Goal: Task Accomplishment & Management: Complete application form

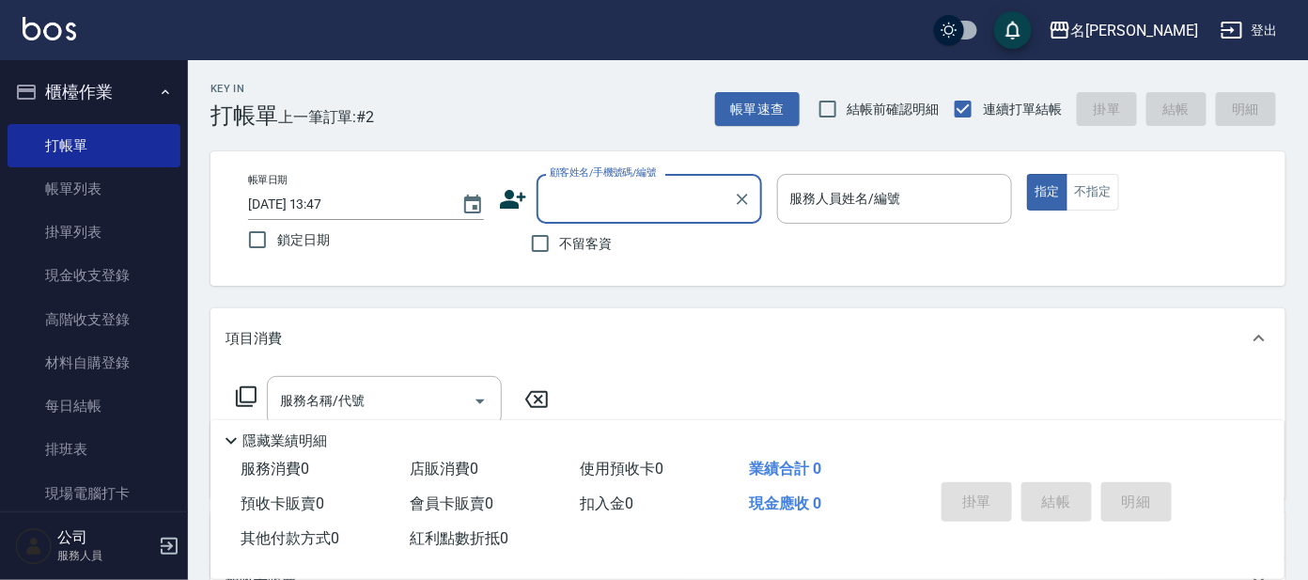
scroll to position [7, 0]
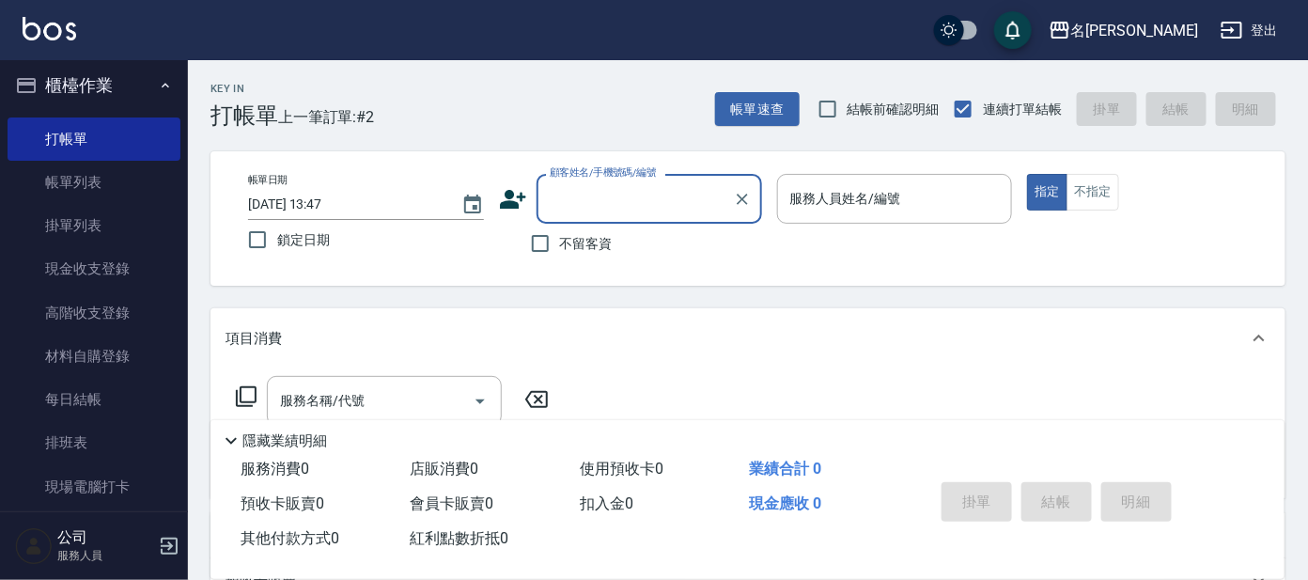
click at [609, 197] on input "顧客姓名/手機號碼/編號" at bounding box center [635, 198] width 180 height 33
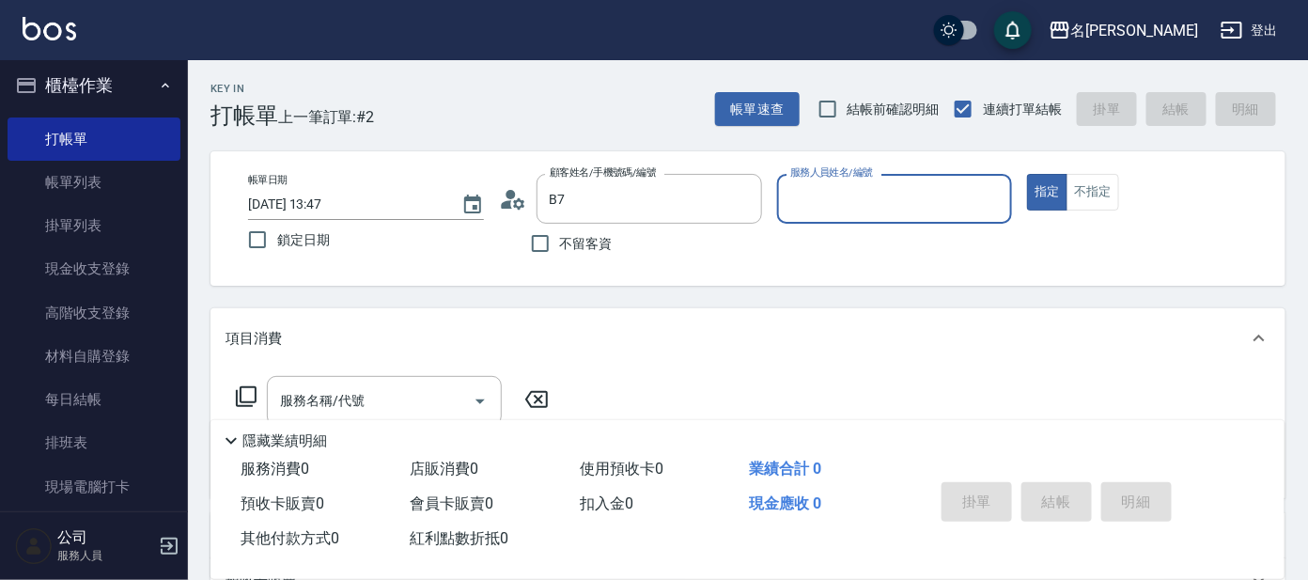
type input "刑[PERSON_NAME]/0987165343/B7"
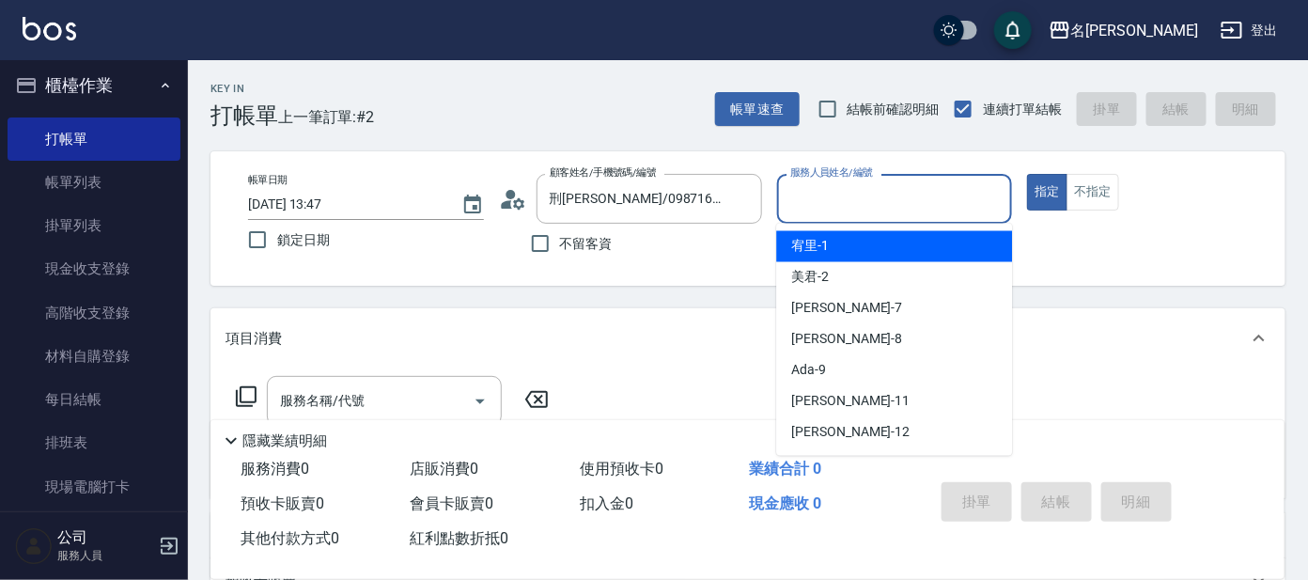
click at [879, 207] on input "服務人員姓名/編號" at bounding box center [894, 198] width 219 height 33
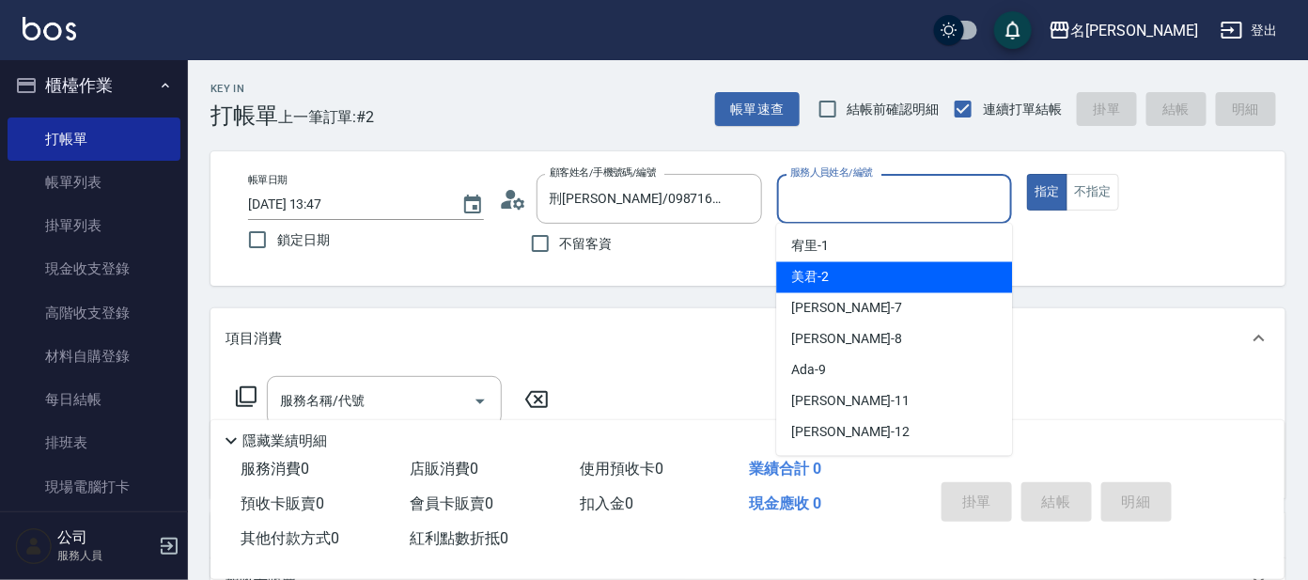
click at [863, 272] on div "美君 -2" at bounding box center [894, 277] width 236 height 31
type input "美君-2"
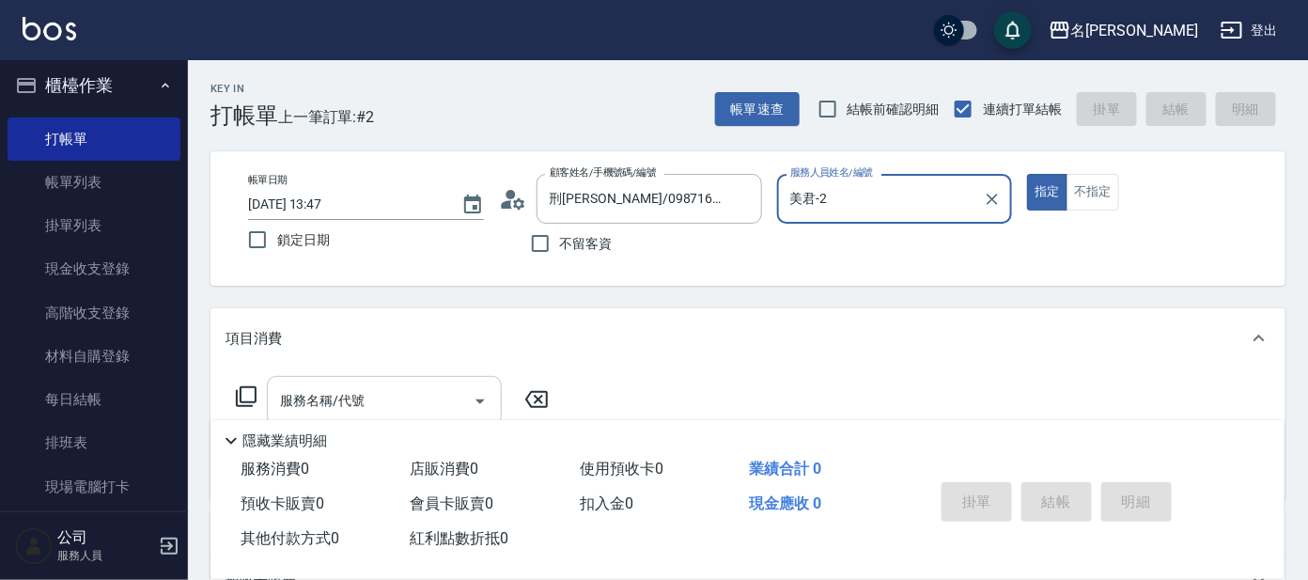
click at [357, 388] on input "服務名稱/代號" at bounding box center [370, 400] width 190 height 33
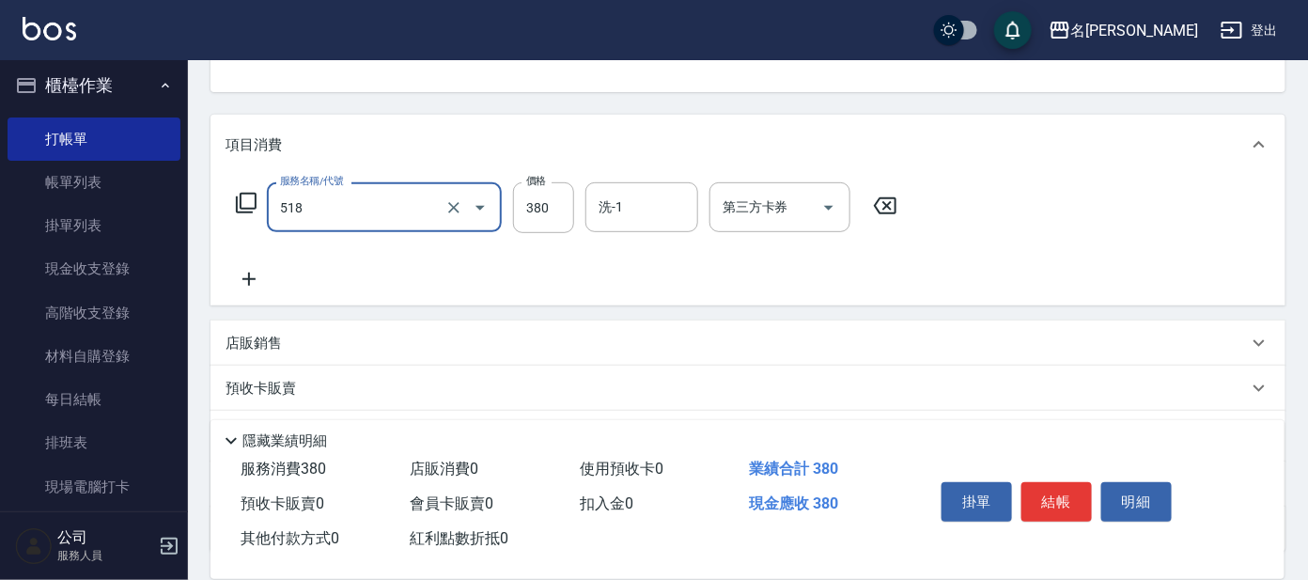
scroll to position [234, 0]
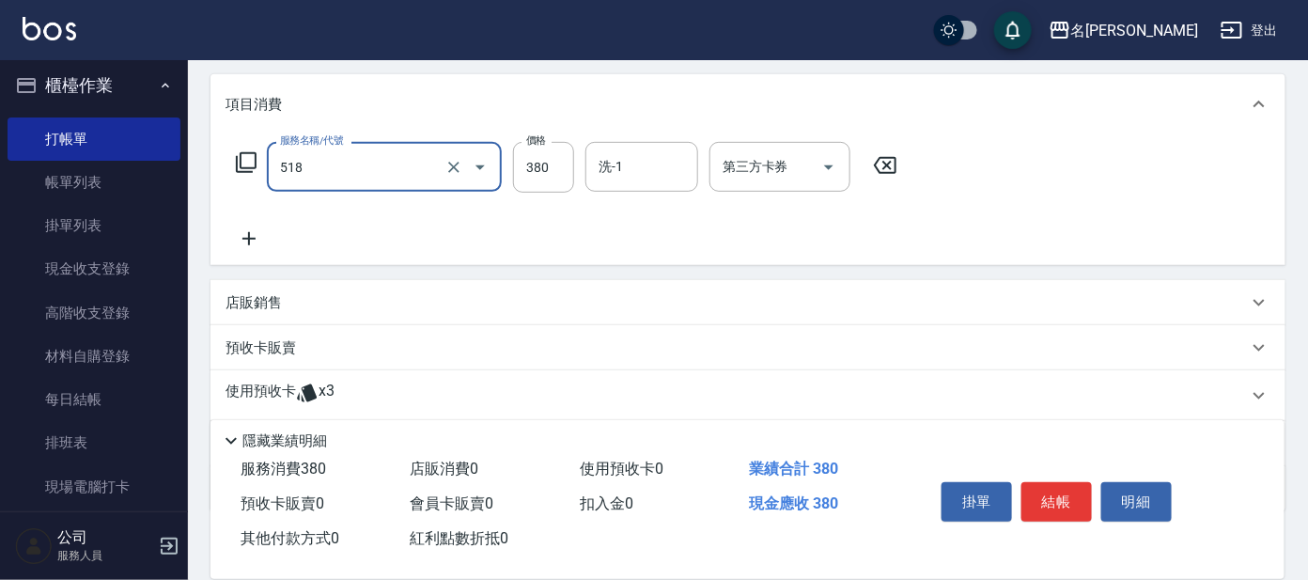
type input "舒壓+洗髮+養髮(518)"
click at [243, 234] on icon at bounding box center [248, 238] width 47 height 23
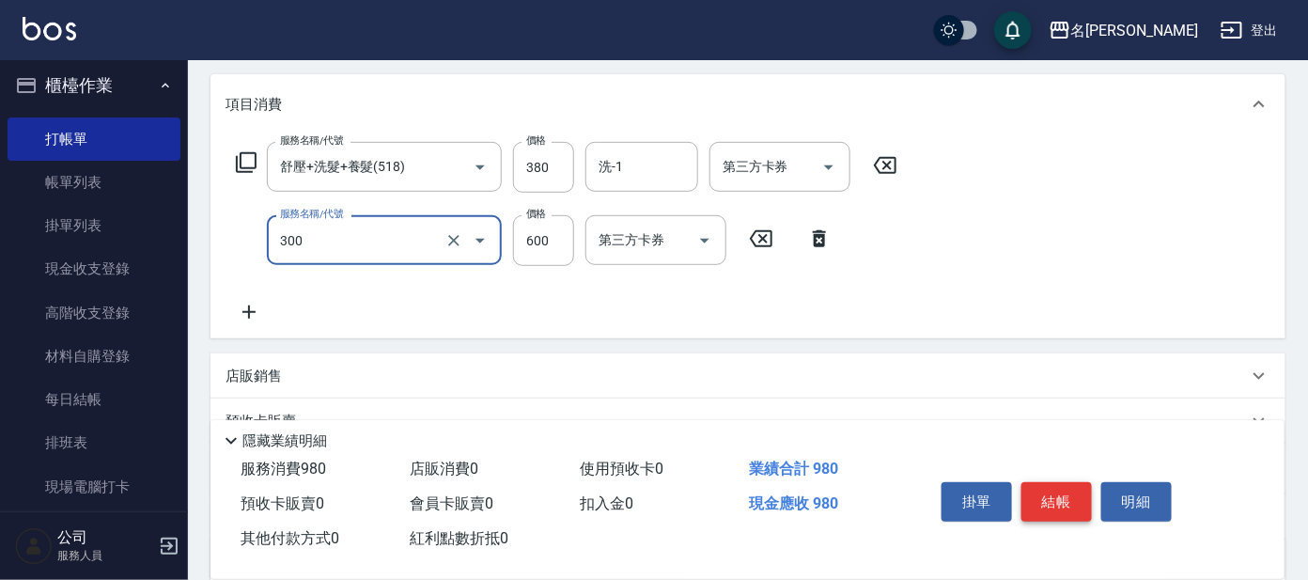
type input "剪髮 講師級設計師(300)"
click at [1063, 493] on button "結帳" at bounding box center [1056, 501] width 70 height 39
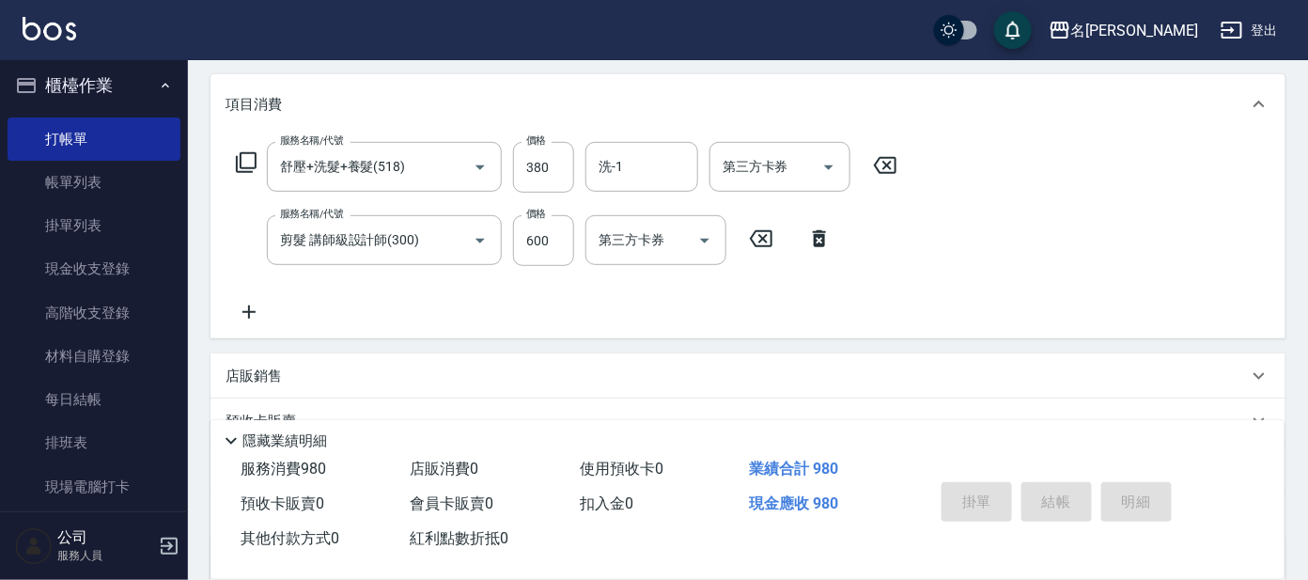
type input "[DATE] 14:30"
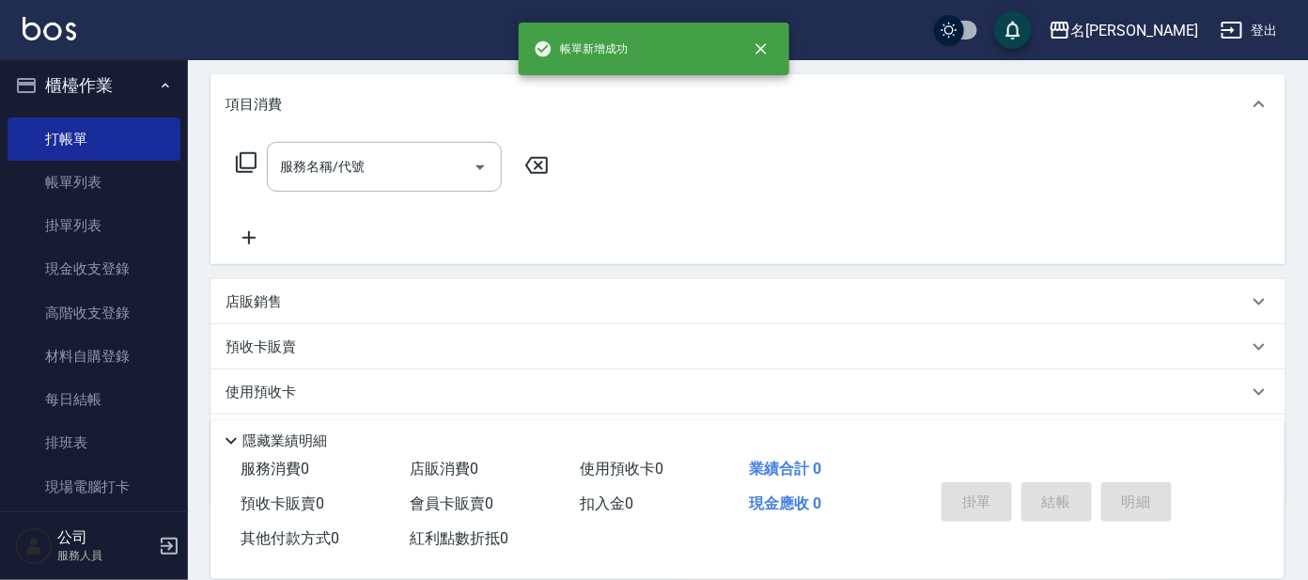
scroll to position [0, 0]
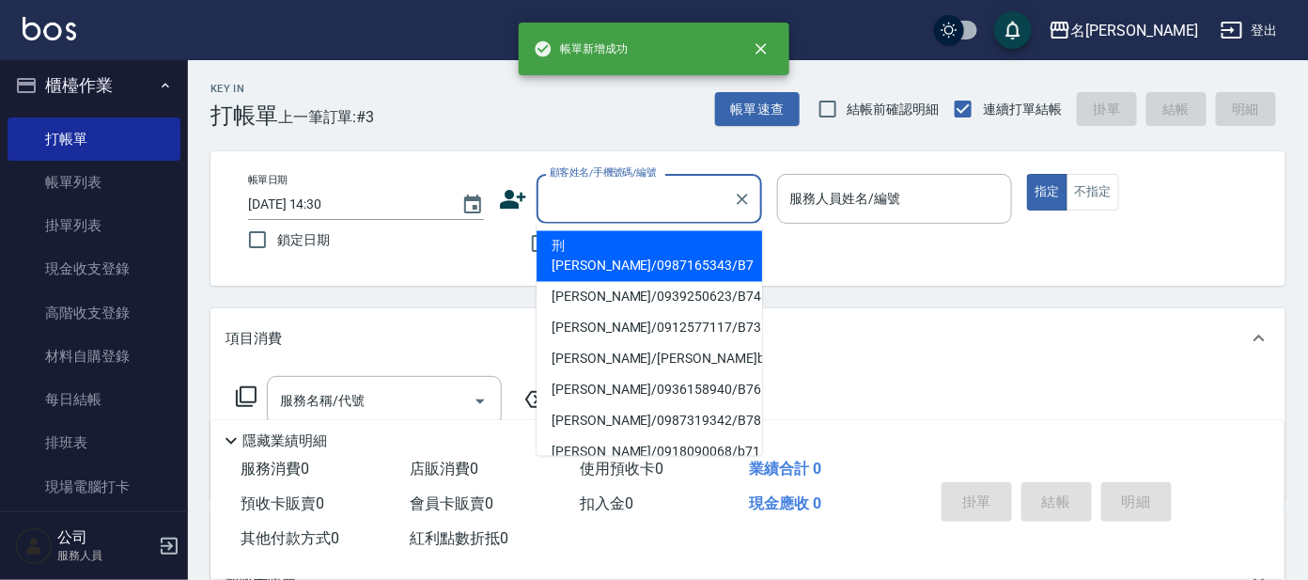
click at [649, 209] on input "顧客姓名/手機號碼/編號" at bounding box center [635, 198] width 180 height 33
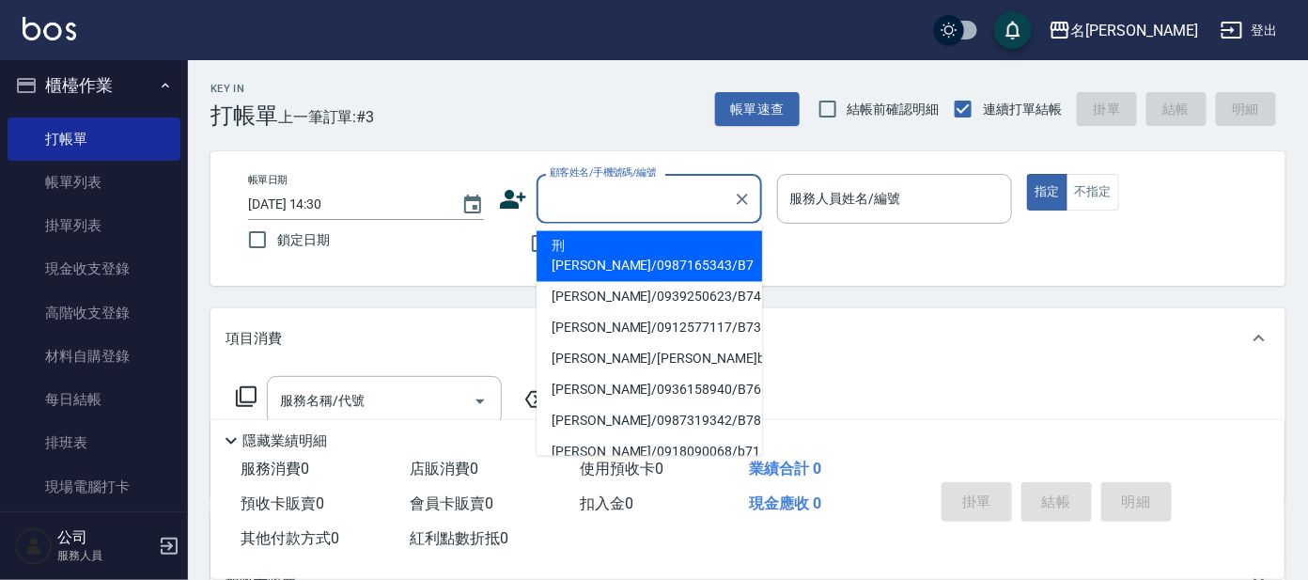
click at [682, 250] on li "刑[PERSON_NAME]/0987165343/B7" at bounding box center [648, 256] width 225 height 51
type input "刑[PERSON_NAME]/0987165343/B7"
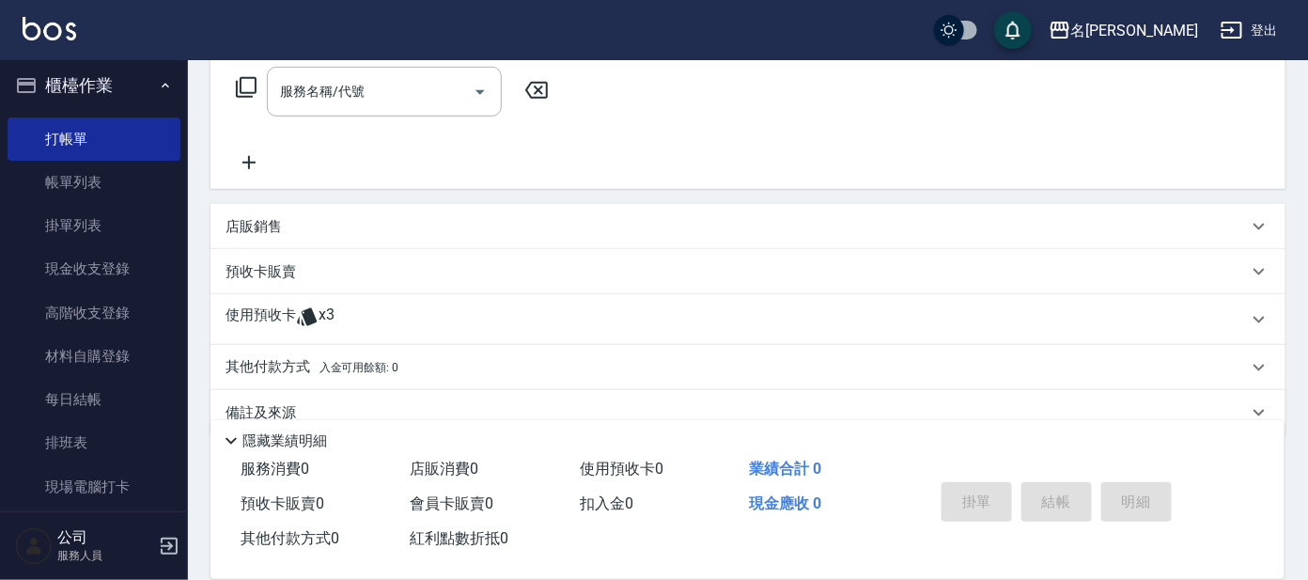
scroll to position [339, 0]
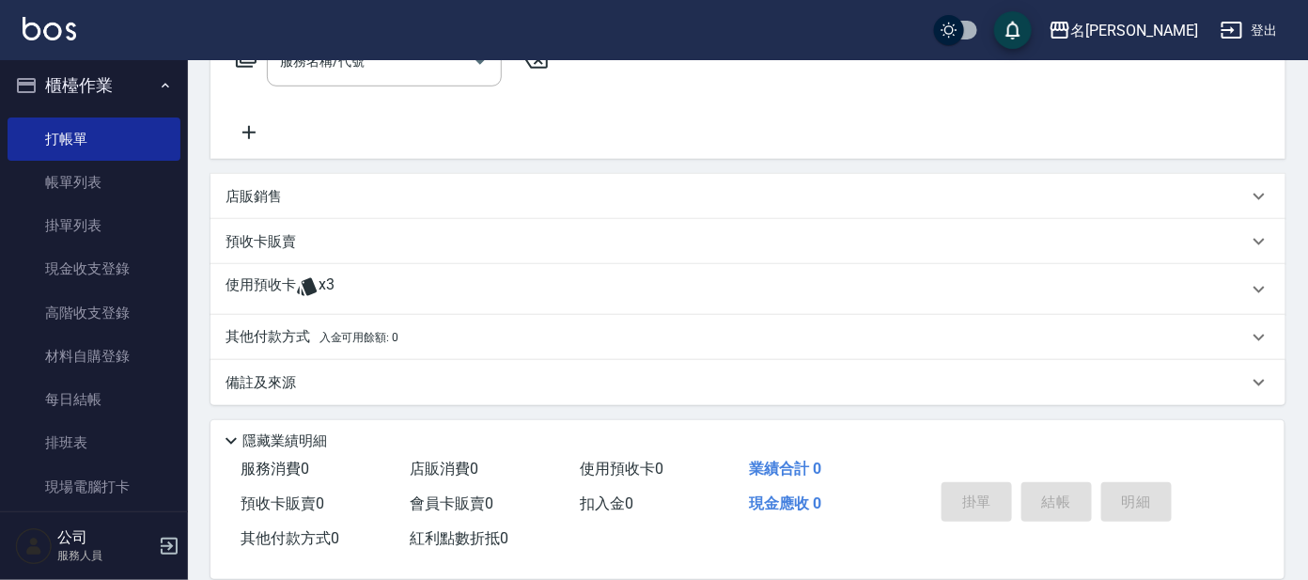
click at [276, 275] on p "使用預收卡" at bounding box center [260, 289] width 70 height 28
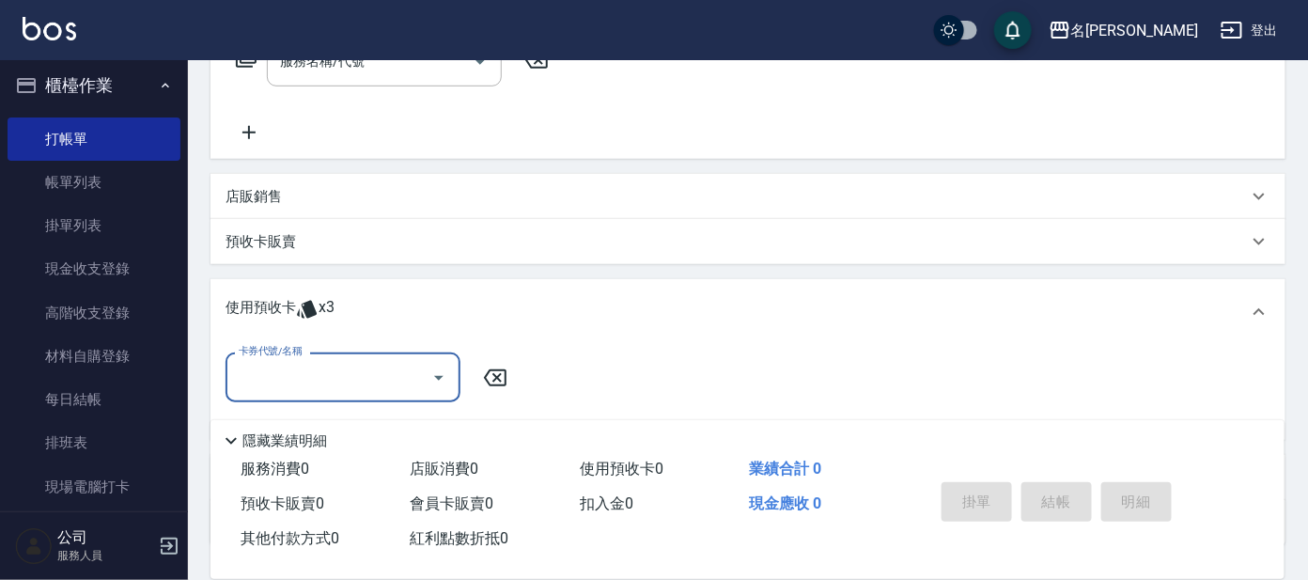
scroll to position [0, 0]
click at [287, 362] on input "卡券代號/名稱" at bounding box center [329, 377] width 190 height 33
click at [420, 413] on div "頭皮全療程包套3次 剩餘3張" at bounding box center [342, 424] width 235 height 31
type input "頭皮全療程包套3次"
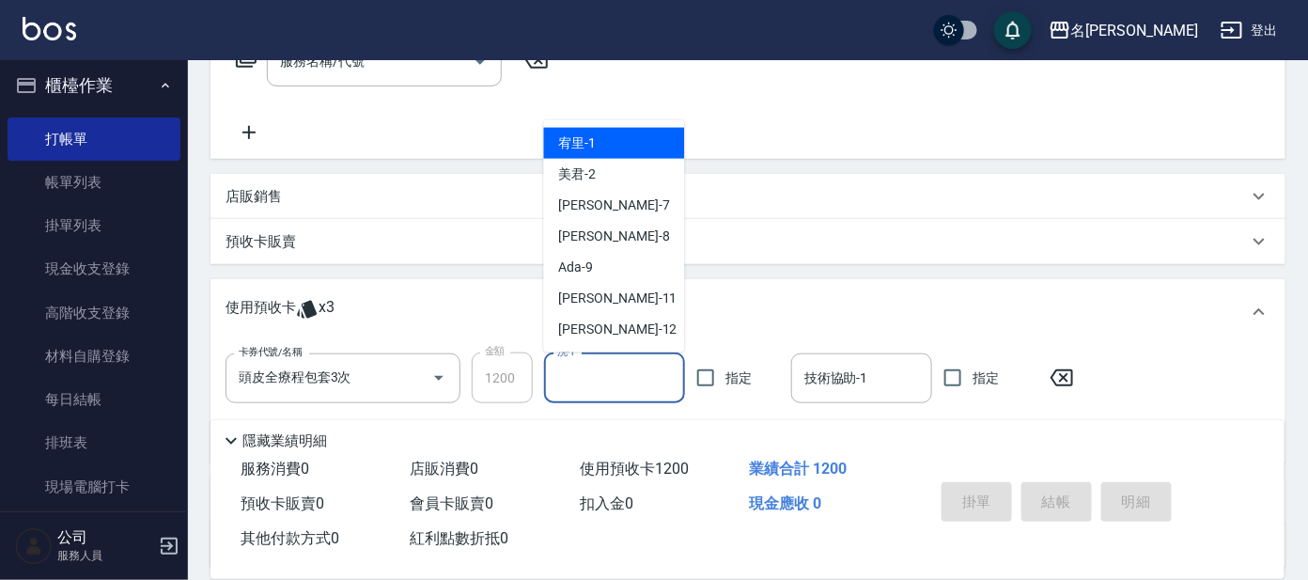
click at [606, 382] on input "洗-1" at bounding box center [614, 378] width 124 height 33
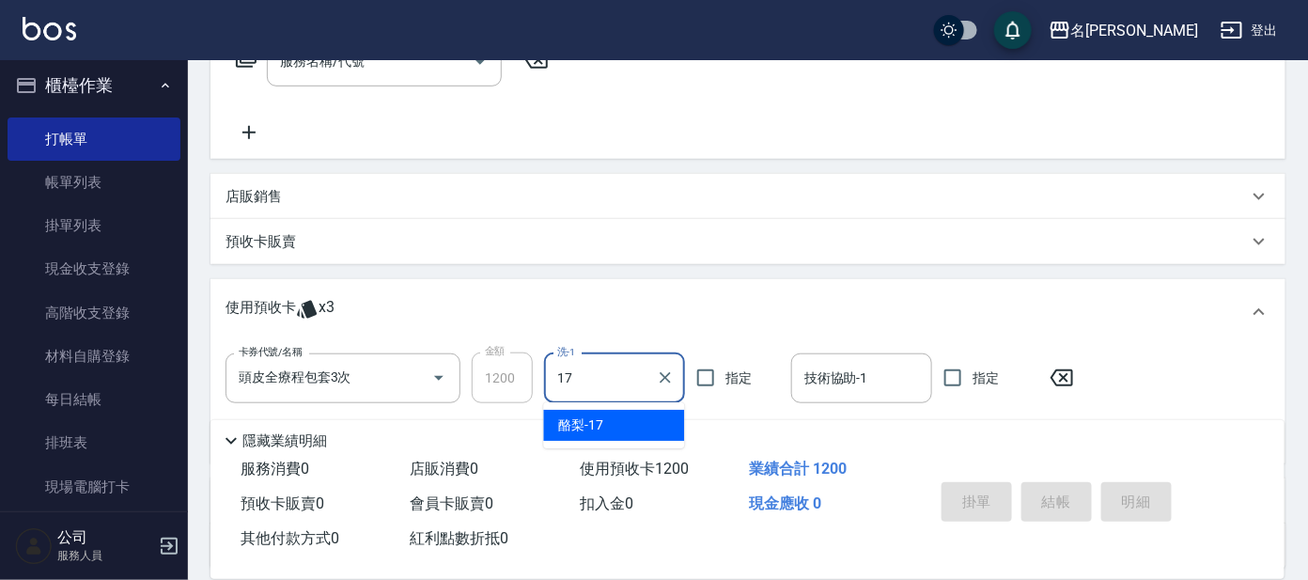
type input "酪梨-17"
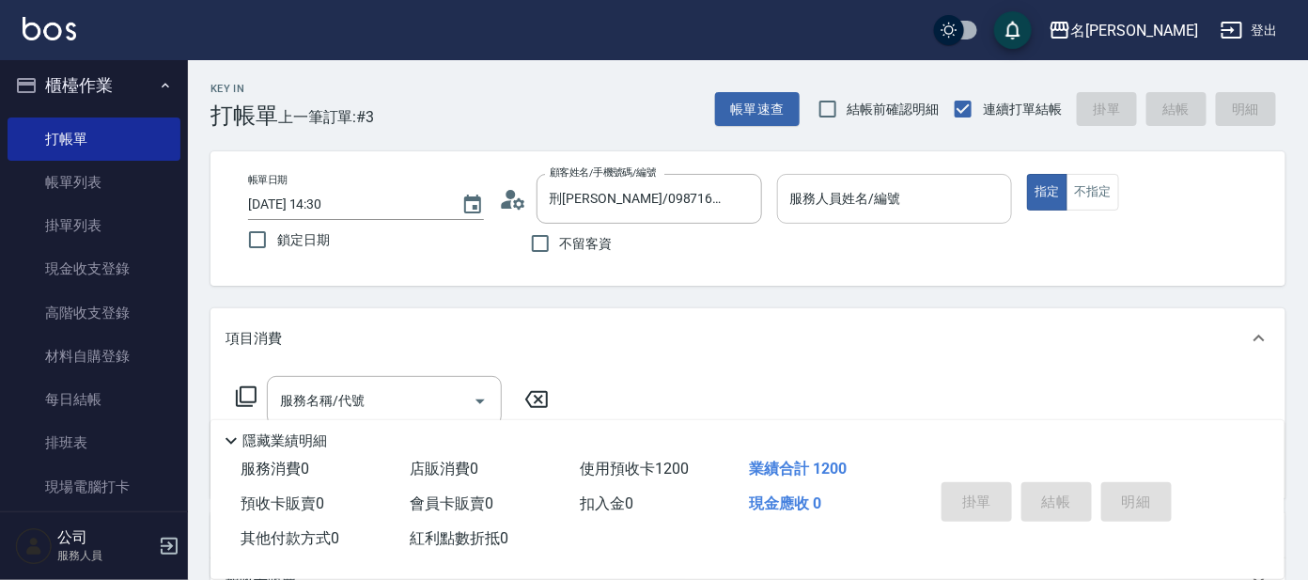
click at [957, 207] on input "服務人員姓名/編號" at bounding box center [894, 198] width 219 height 33
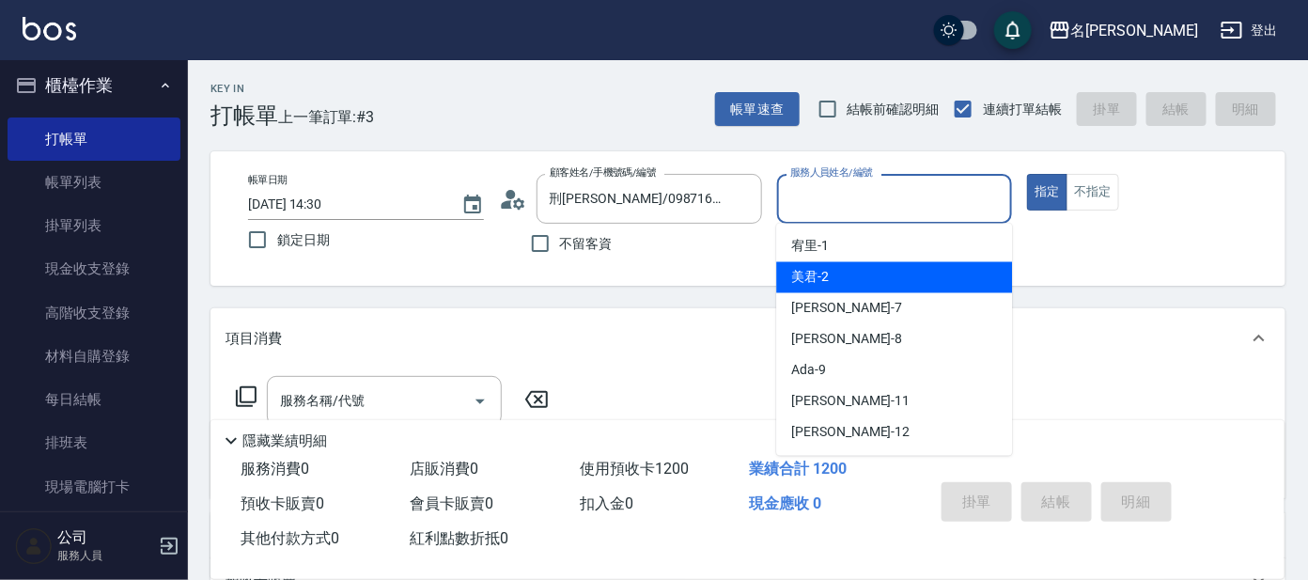
click at [939, 268] on div "美君 -2" at bounding box center [894, 277] width 236 height 31
type input "美君-2"
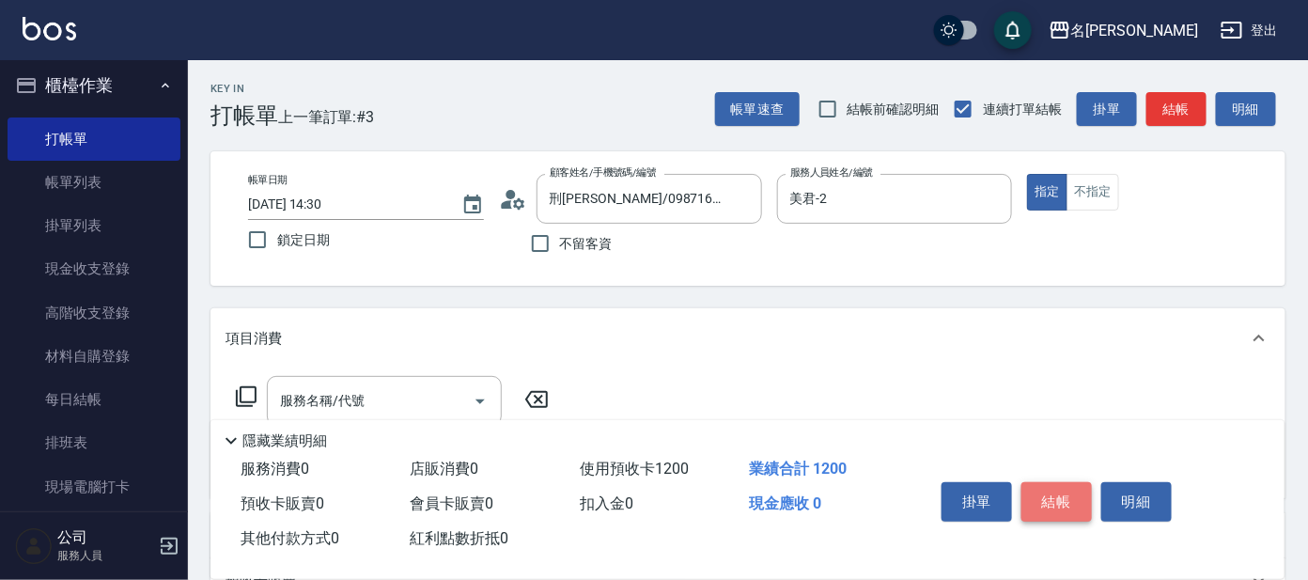
click at [1035, 493] on button "結帳" at bounding box center [1056, 501] width 70 height 39
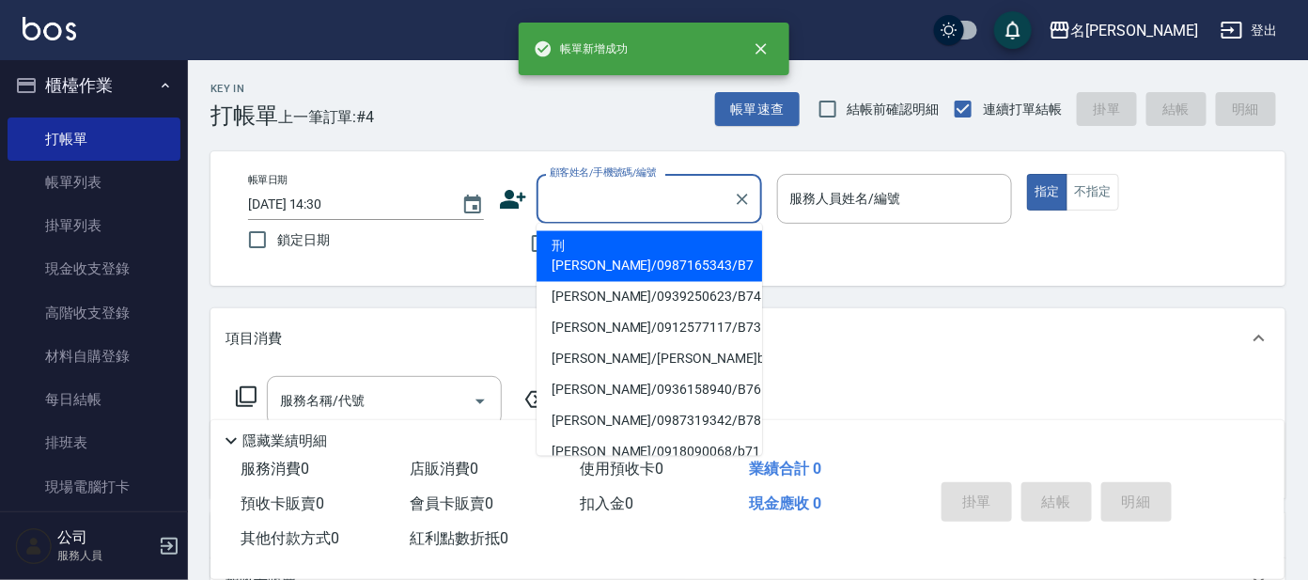
click at [642, 203] on input "顧客姓名/手機號碼/編號" at bounding box center [635, 198] width 180 height 33
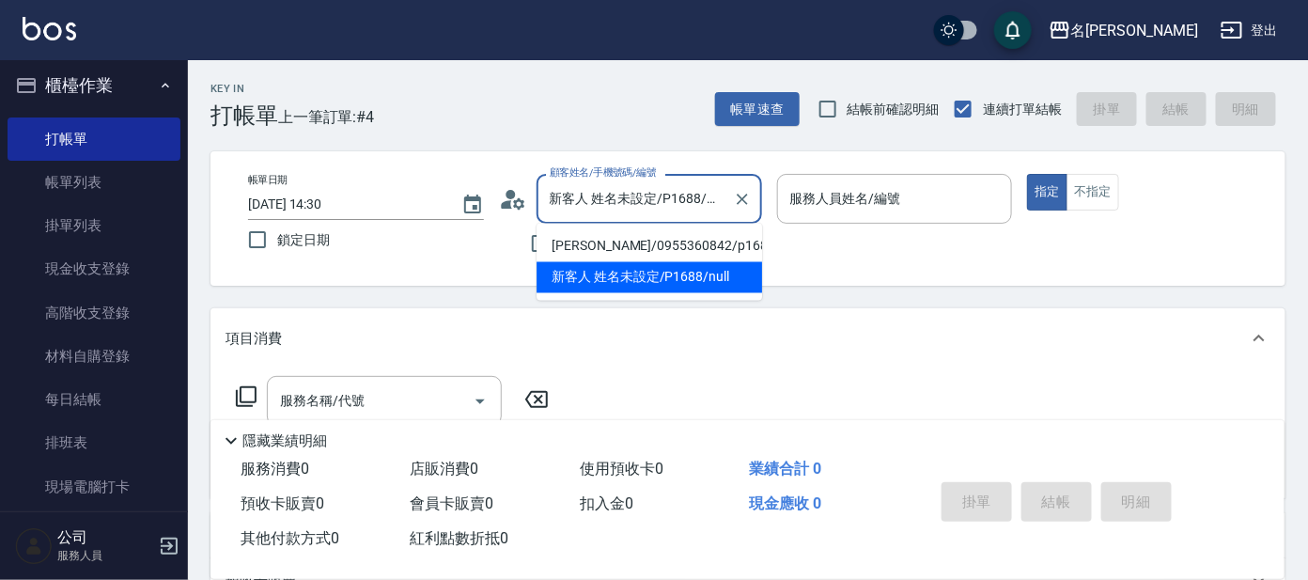
click at [645, 190] on input "新客人 姓名未設定/P1688/null" at bounding box center [635, 198] width 180 height 33
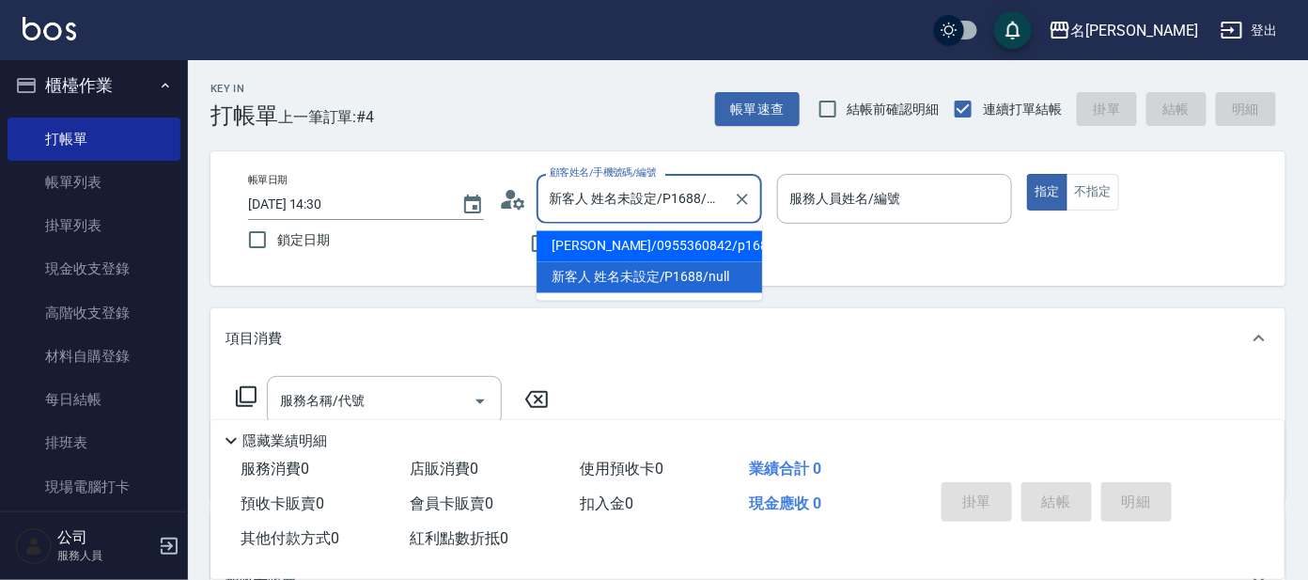
click at [639, 246] on li "[PERSON_NAME]/0955360842/p1688" at bounding box center [648, 246] width 225 height 31
type input "[PERSON_NAME]/0955360842/p1688"
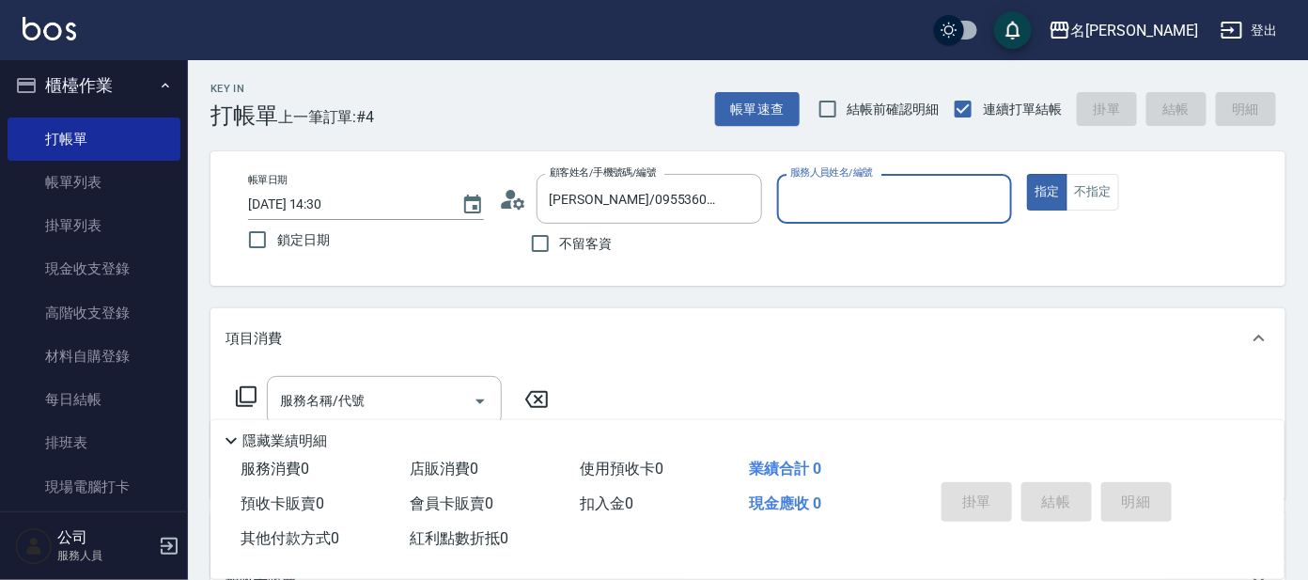
type input "公司 -100"
click at [995, 193] on icon "Clear" at bounding box center [992, 199] width 19 height 19
click at [922, 204] on input "服務人員姓名/編號" at bounding box center [894, 198] width 219 height 33
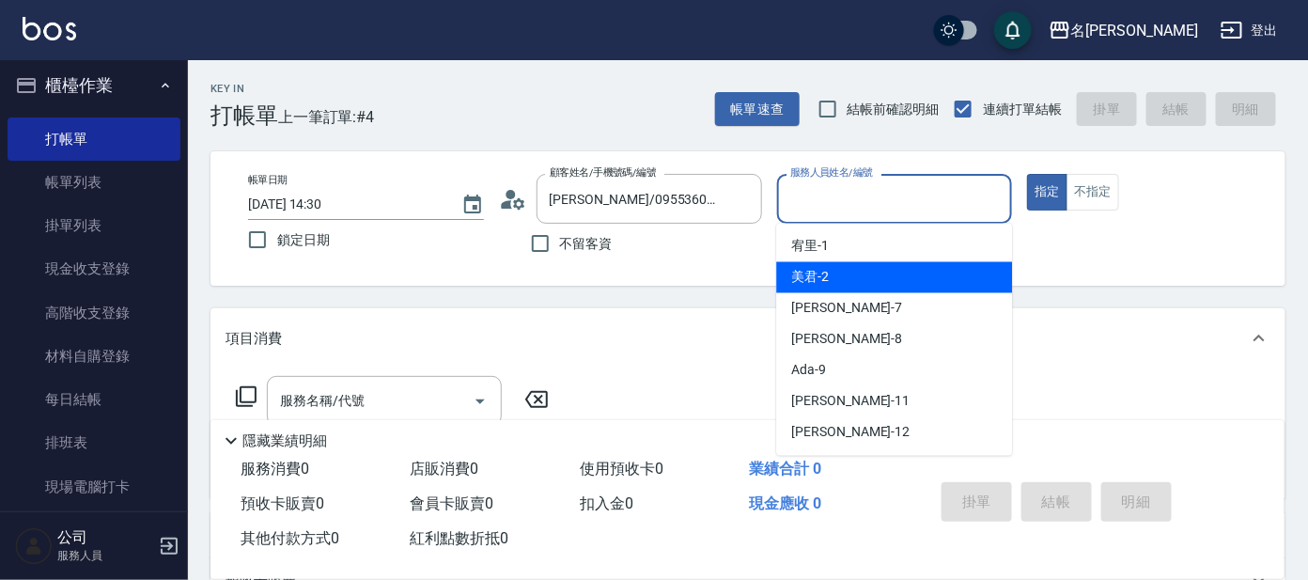
click at [906, 278] on div "美君 -2" at bounding box center [894, 277] width 236 height 31
type input "美君-2"
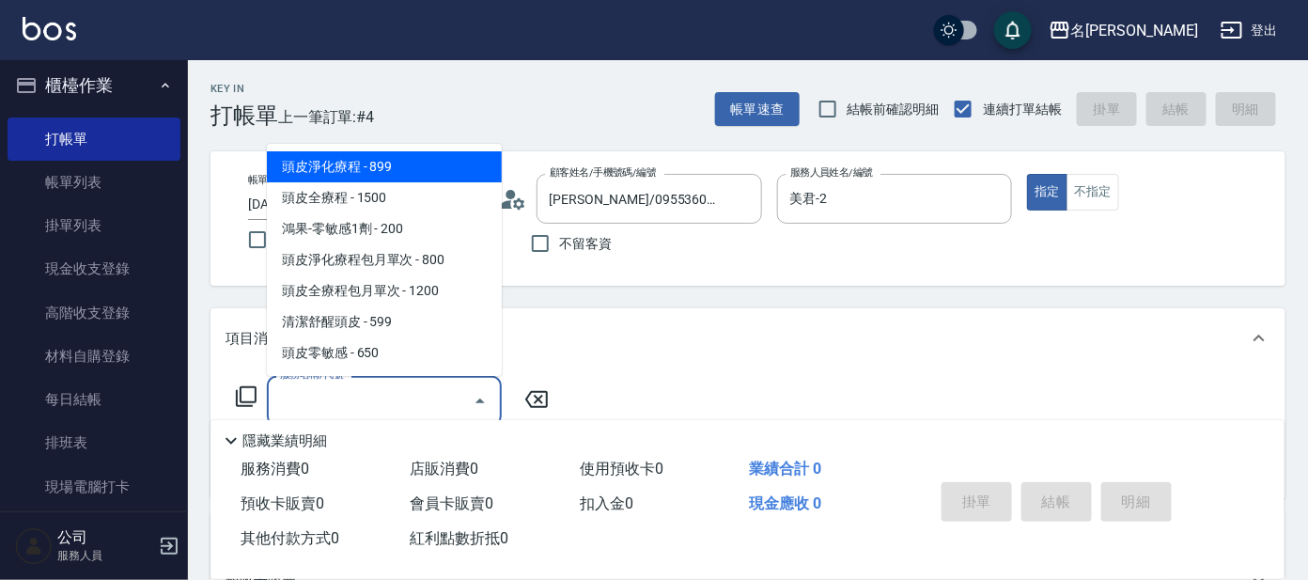
click at [440, 392] on input "服務名稱/代號" at bounding box center [370, 400] width 190 height 33
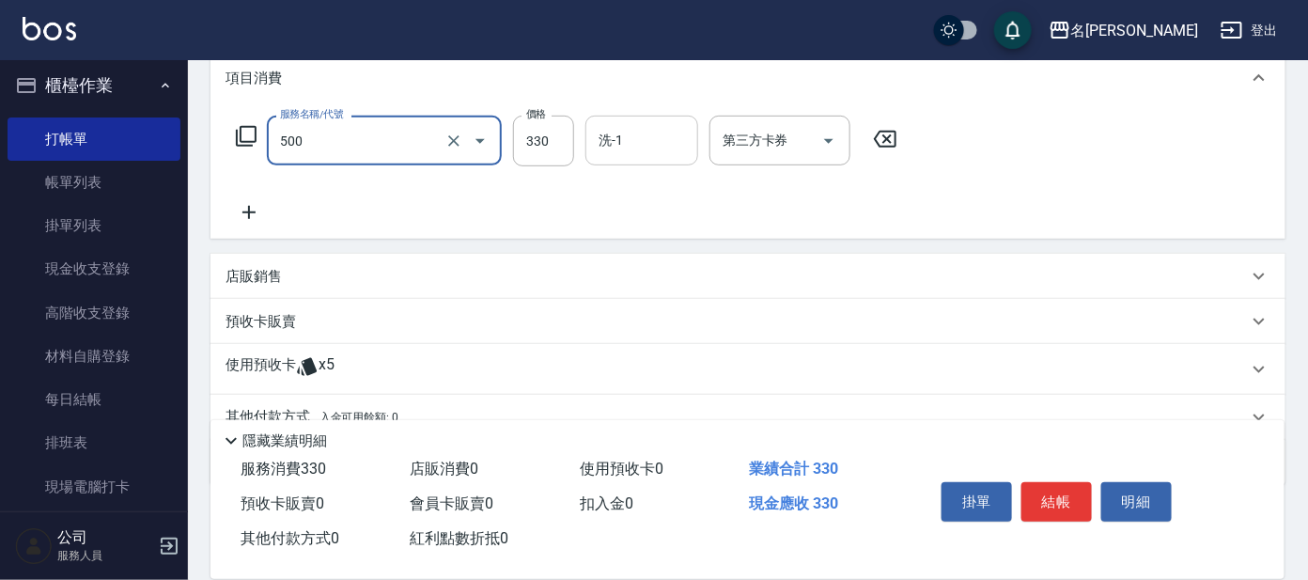
scroll to position [223, 0]
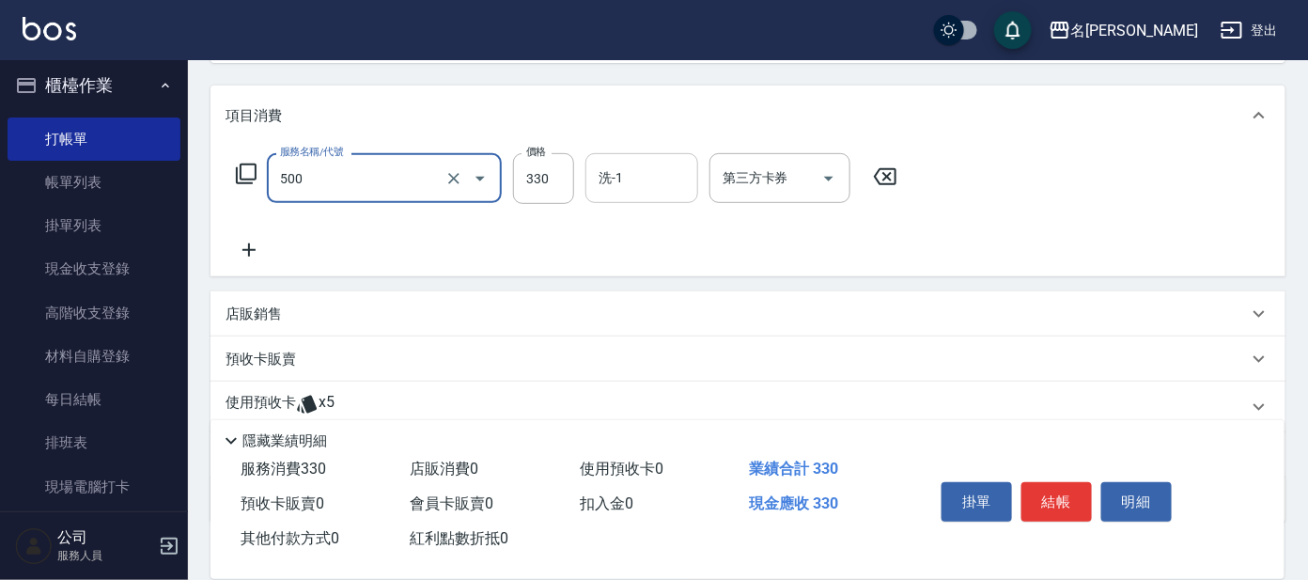
type input "高階洗髮(500)"
click at [644, 181] on input "洗-1" at bounding box center [642, 178] width 96 height 33
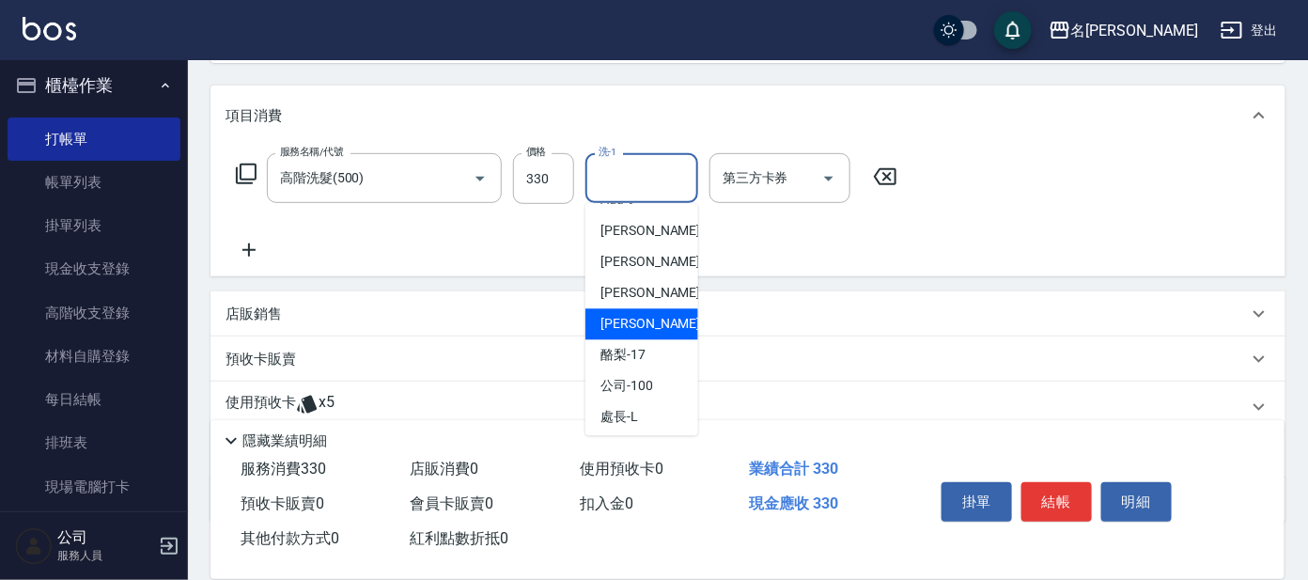
scroll to position [155, 0]
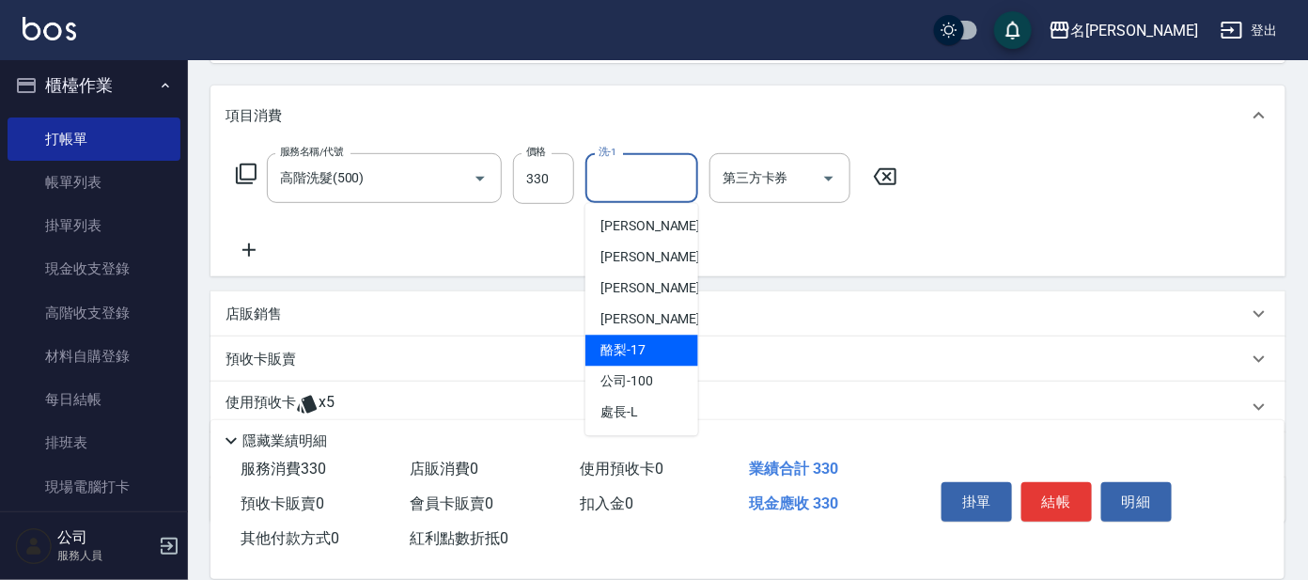
click at [637, 347] on span "酪梨 -17" at bounding box center [622, 351] width 45 height 20
type input "酪梨-17"
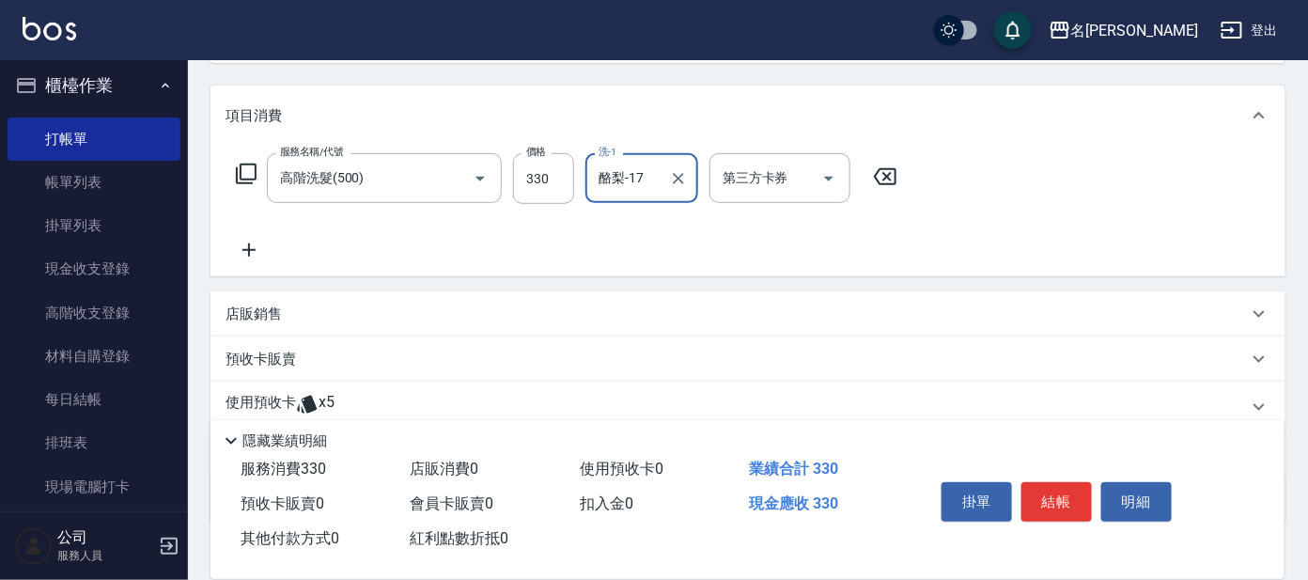
click at [287, 396] on p "使用預收卡" at bounding box center [260, 407] width 70 height 28
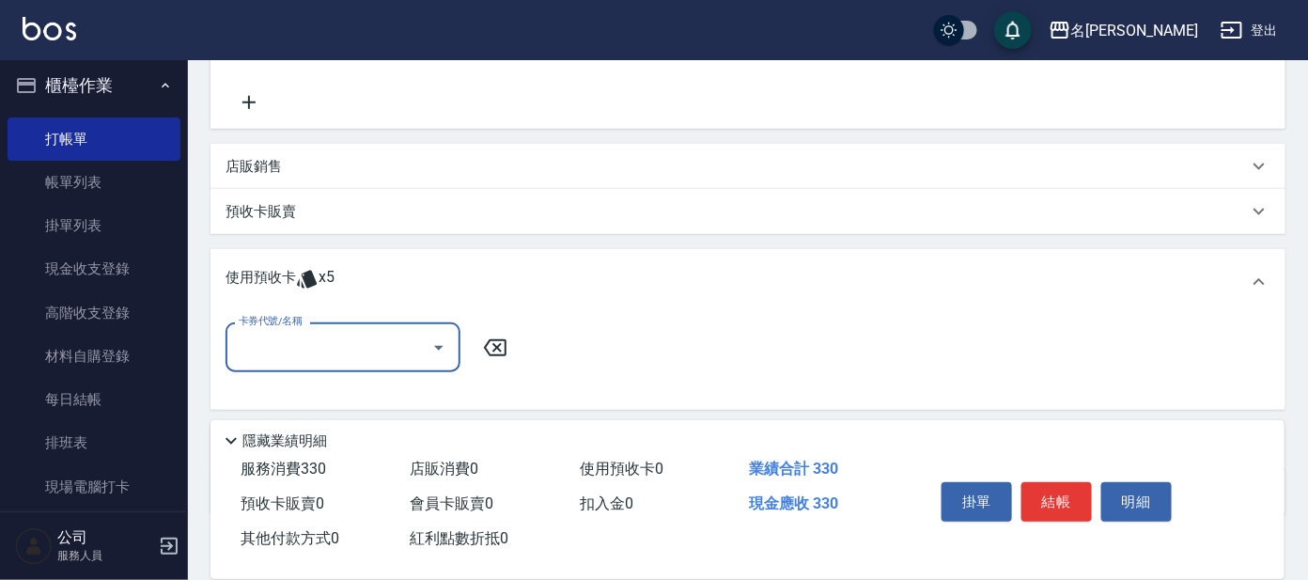
scroll to position [458, 0]
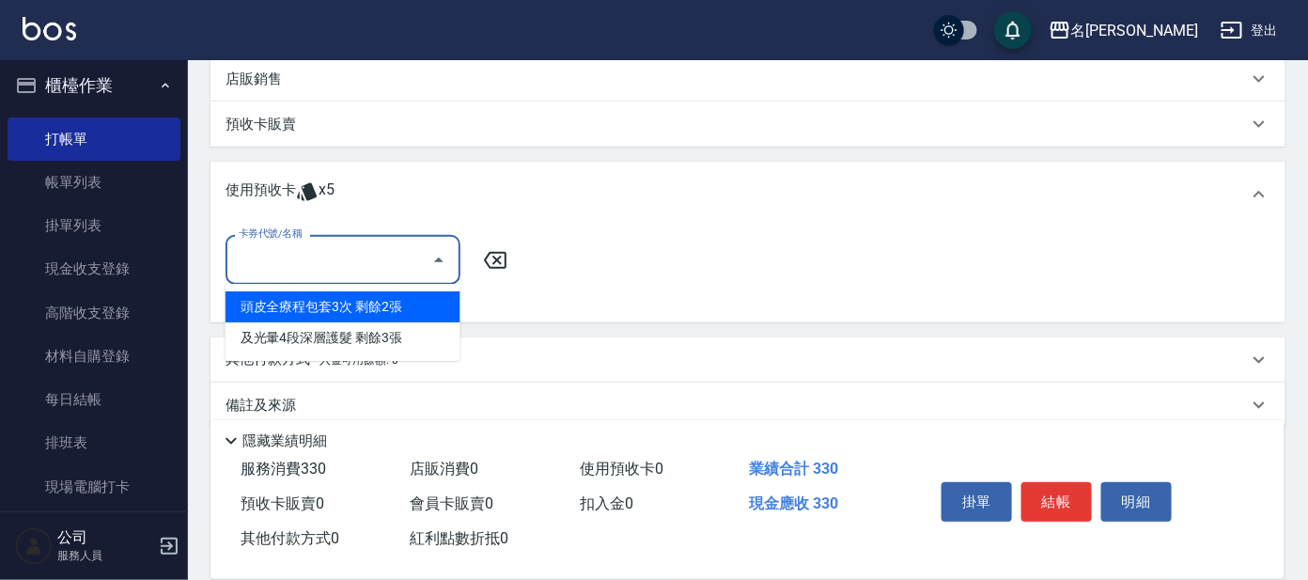
click at [353, 272] on input "卡券代號/名稱" at bounding box center [329, 259] width 190 height 33
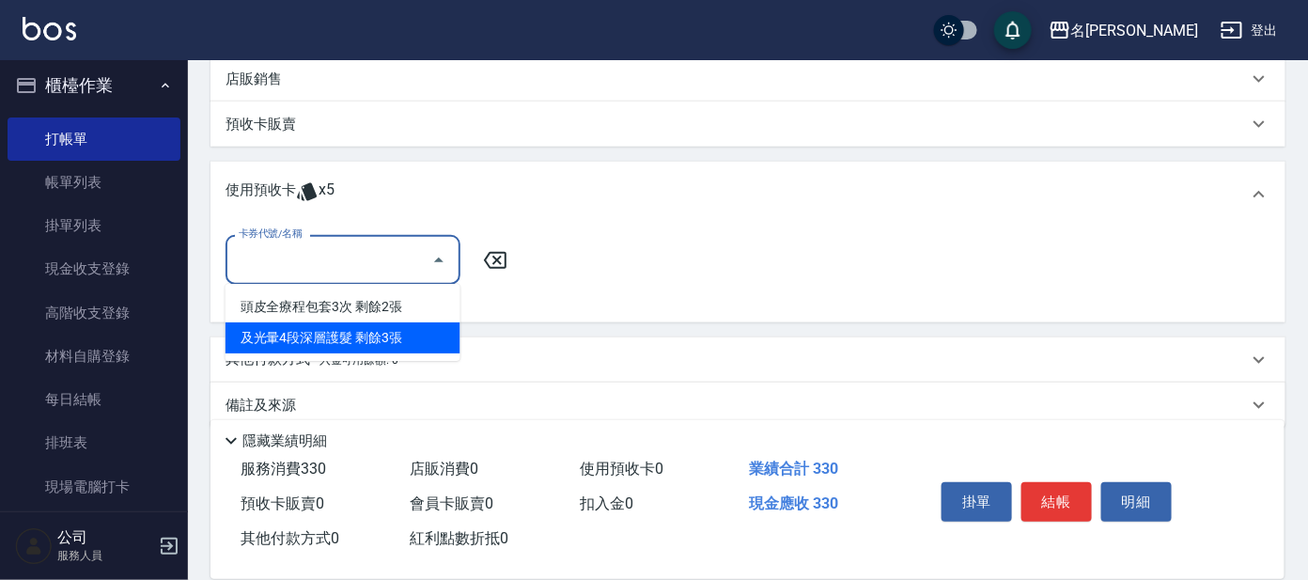
click at [347, 331] on div "及光暈4段深層護髮 剩餘3張" at bounding box center [342, 337] width 235 height 31
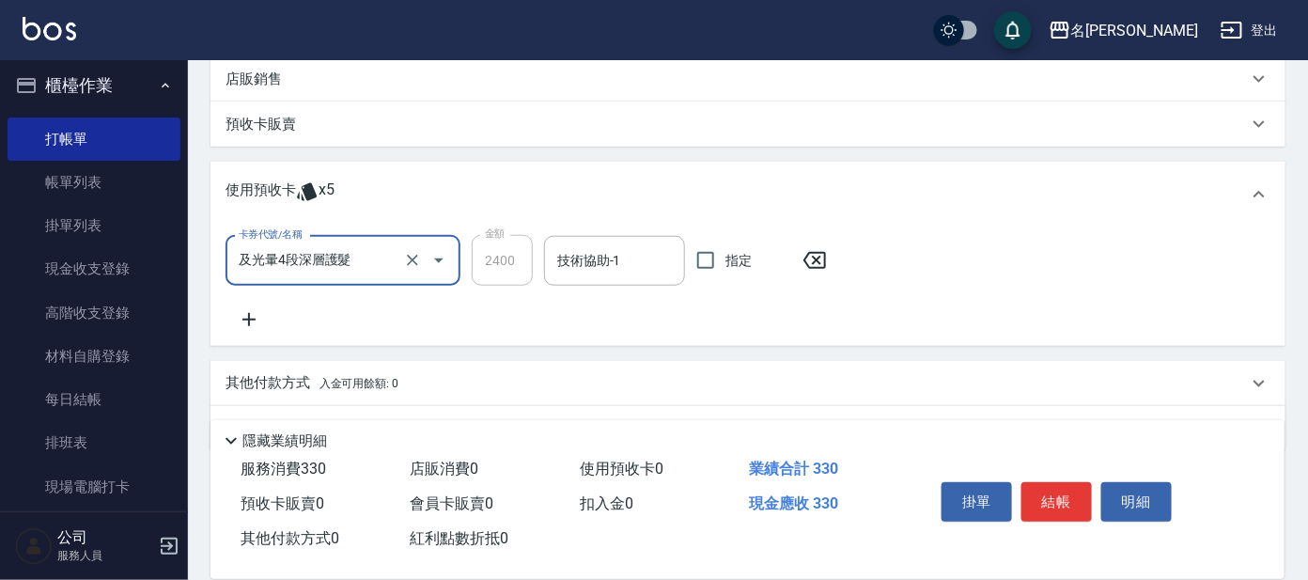
type input "及光暈4段深層護髮"
click at [615, 256] on input "技術協助-1" at bounding box center [614, 260] width 124 height 33
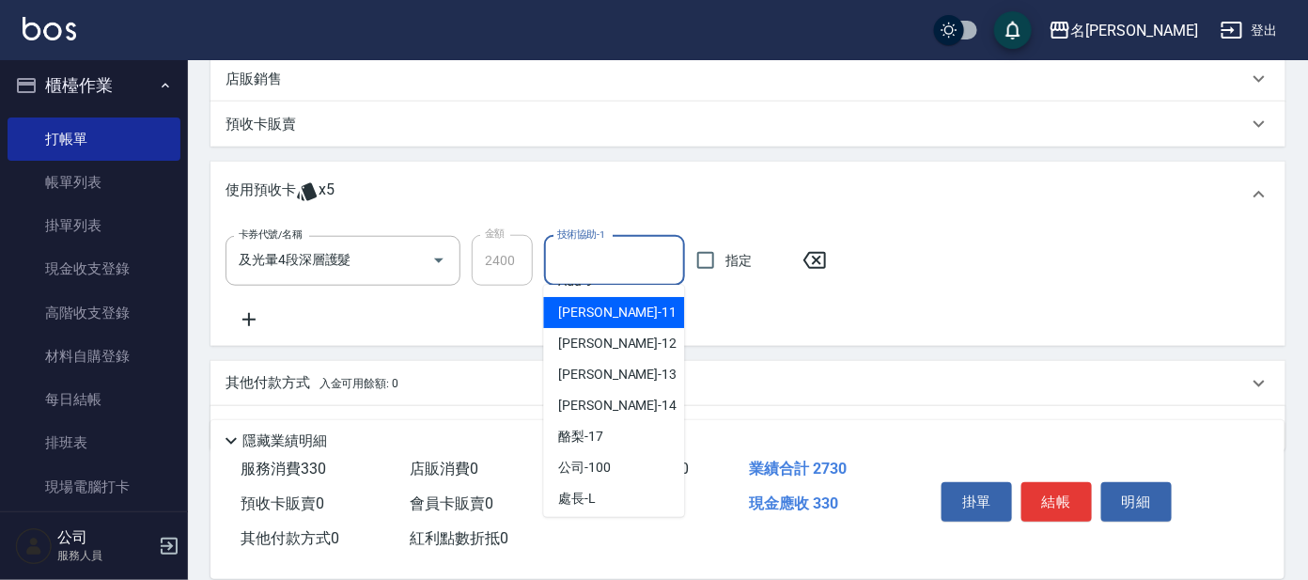
scroll to position [155, 0]
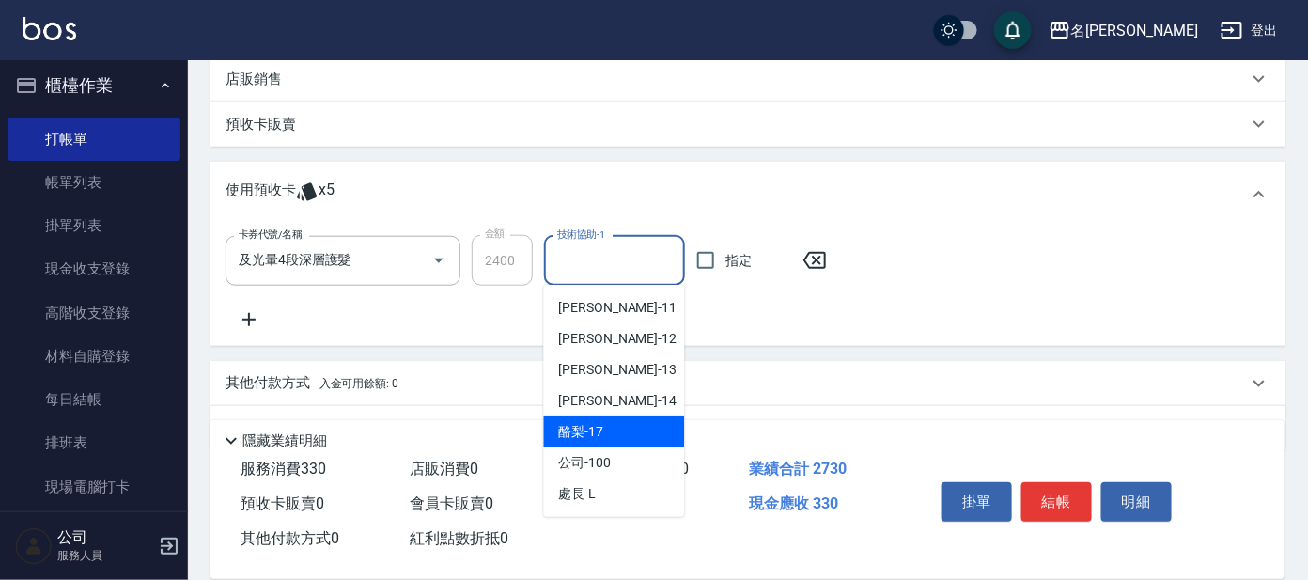
click at [602, 426] on span "酪梨 -17" at bounding box center [581, 432] width 45 height 20
type input "酪梨-17"
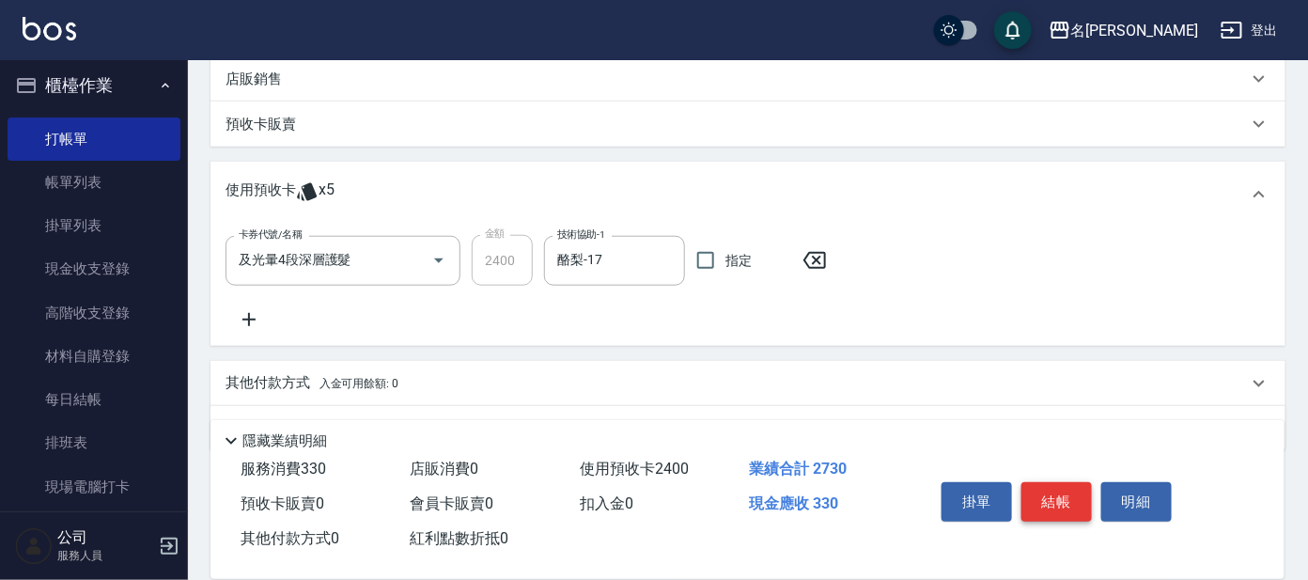
click at [1049, 499] on button "結帳" at bounding box center [1056, 501] width 70 height 39
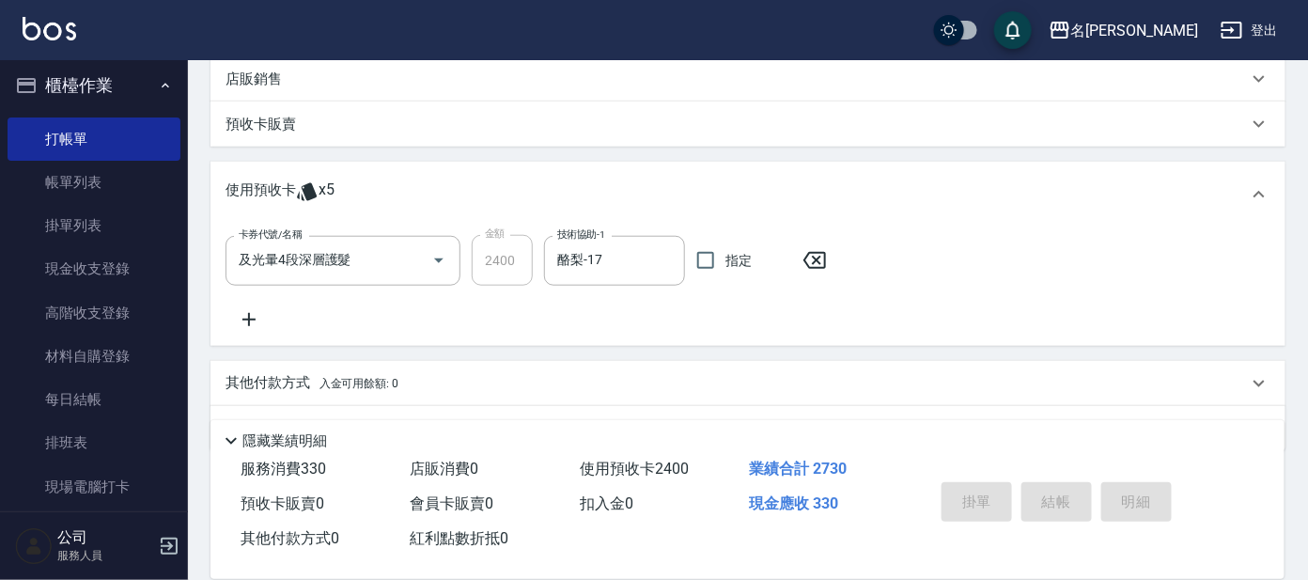
type input "[DATE] 14:31"
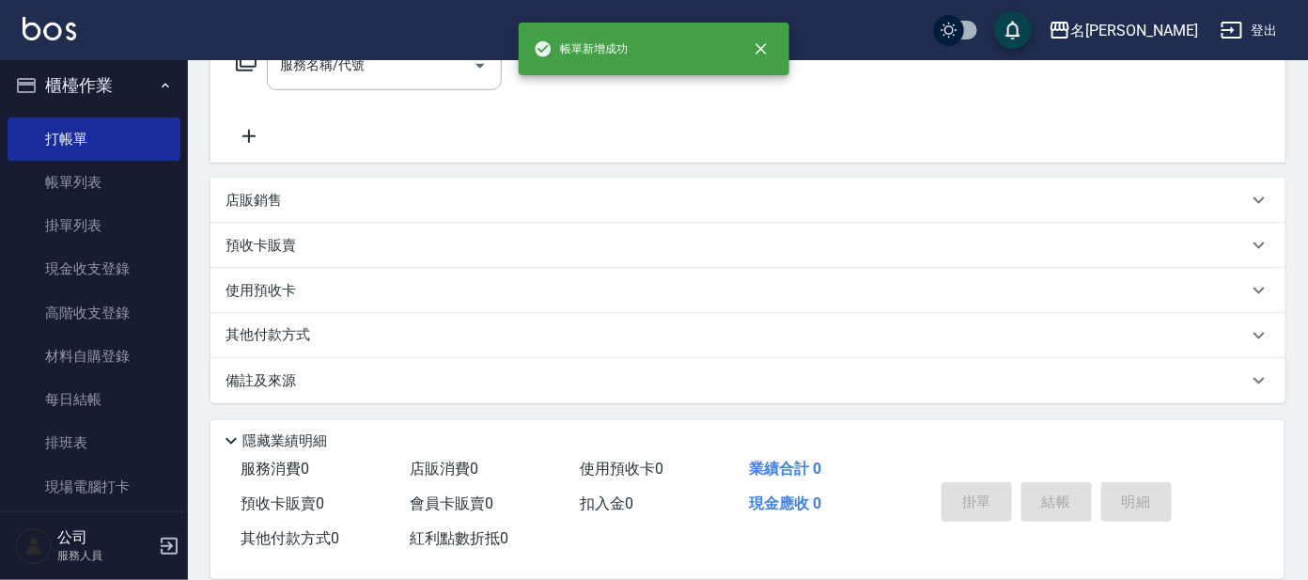
scroll to position [0, 0]
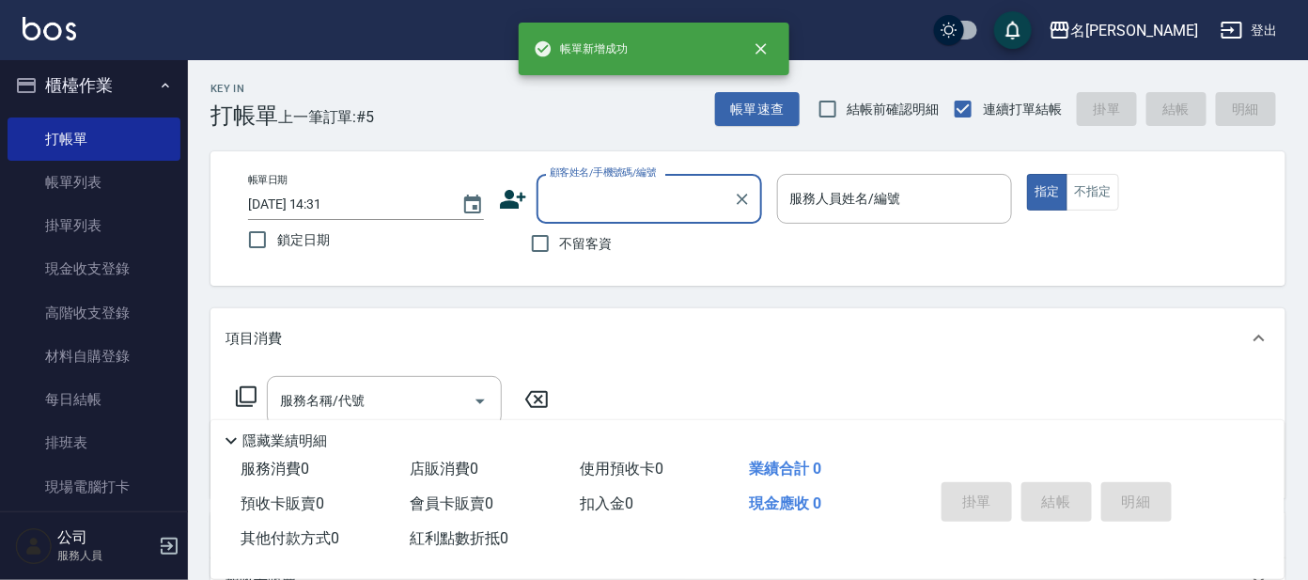
click at [158, 85] on icon "button" at bounding box center [165, 85] width 15 height 15
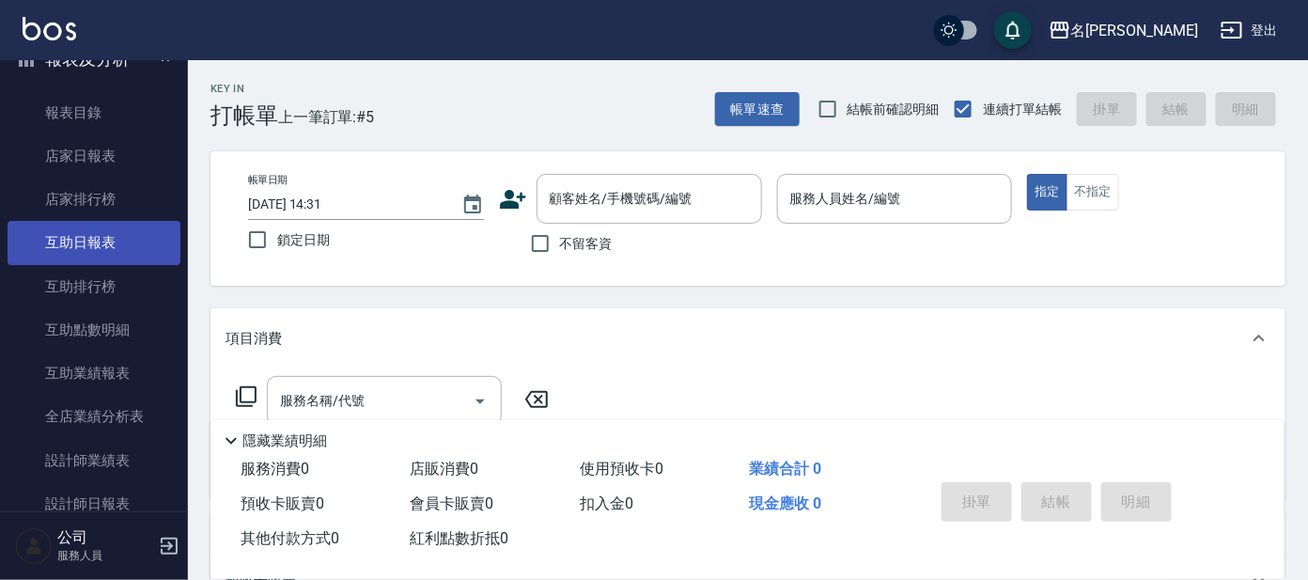
scroll to position [359, 0]
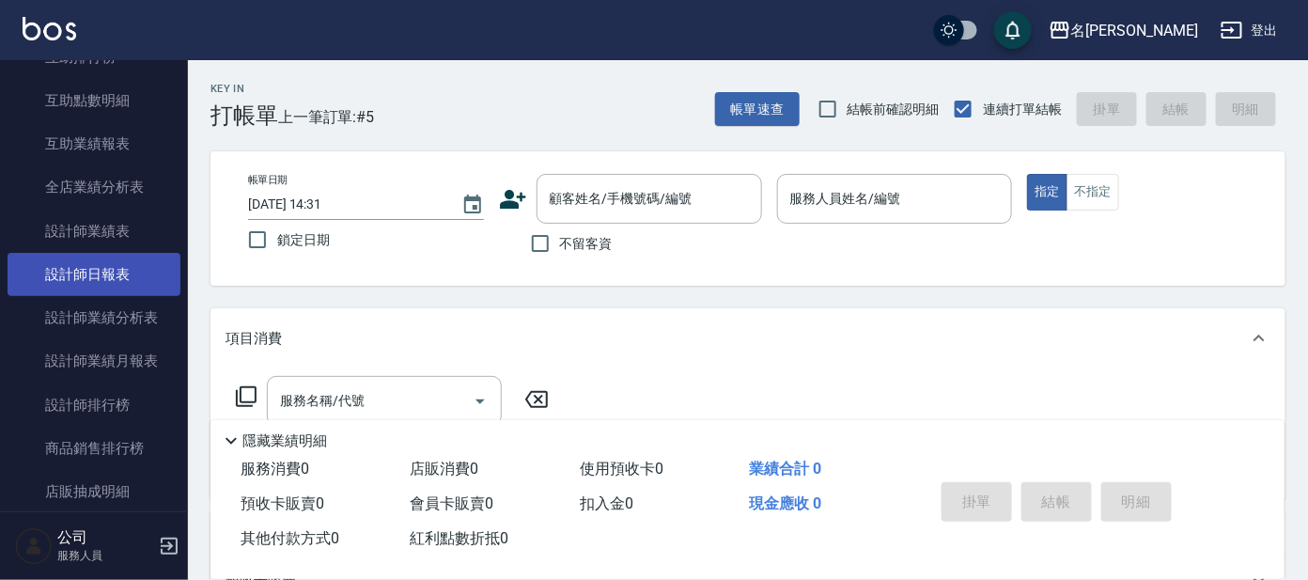
click at [117, 287] on link "設計師日報表" at bounding box center [94, 274] width 173 height 43
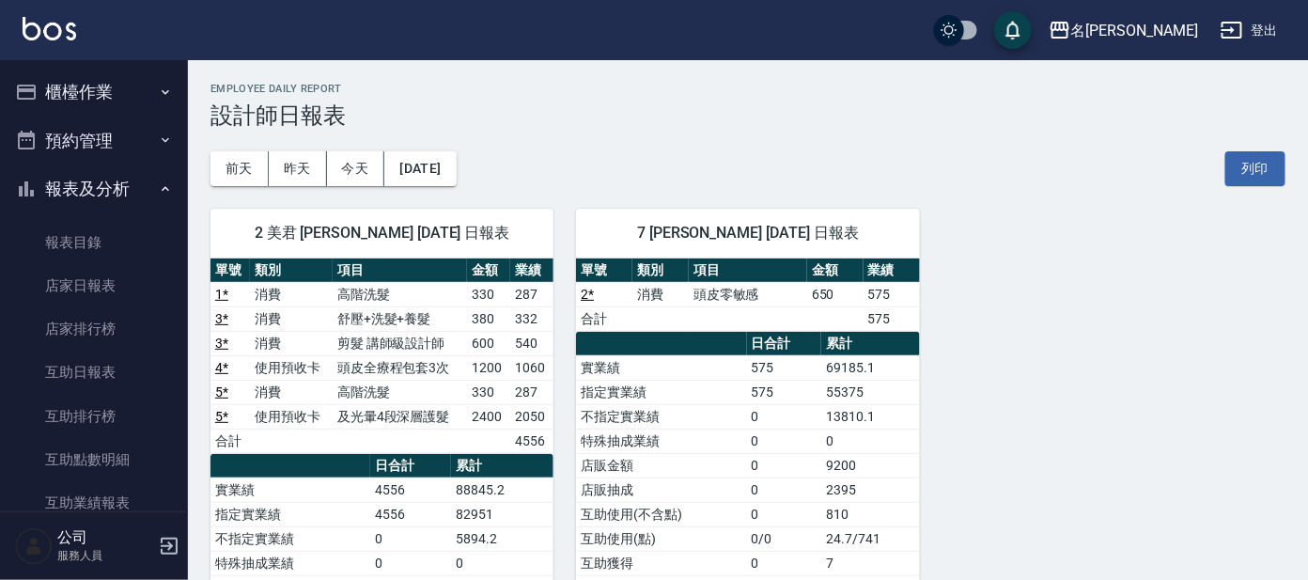
click at [63, 95] on button "櫃檯作業" at bounding box center [94, 92] width 173 height 49
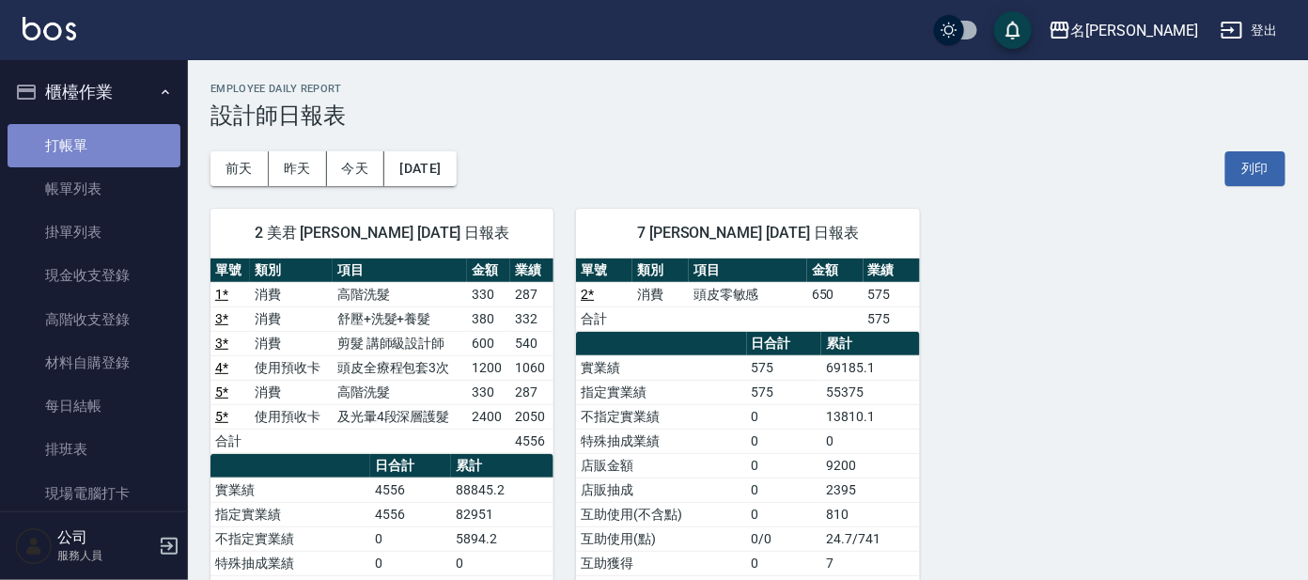
click at [105, 156] on link "打帳單" at bounding box center [94, 145] width 173 height 43
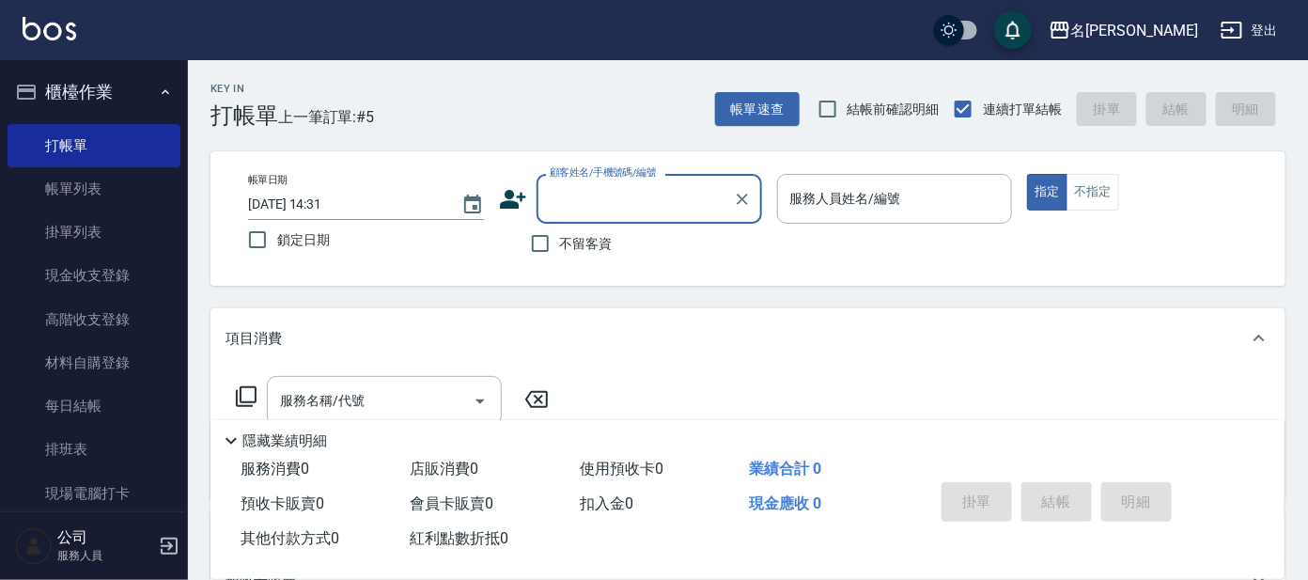
click at [659, 199] on input "顧客姓名/手機號碼/編號" at bounding box center [635, 198] width 180 height 33
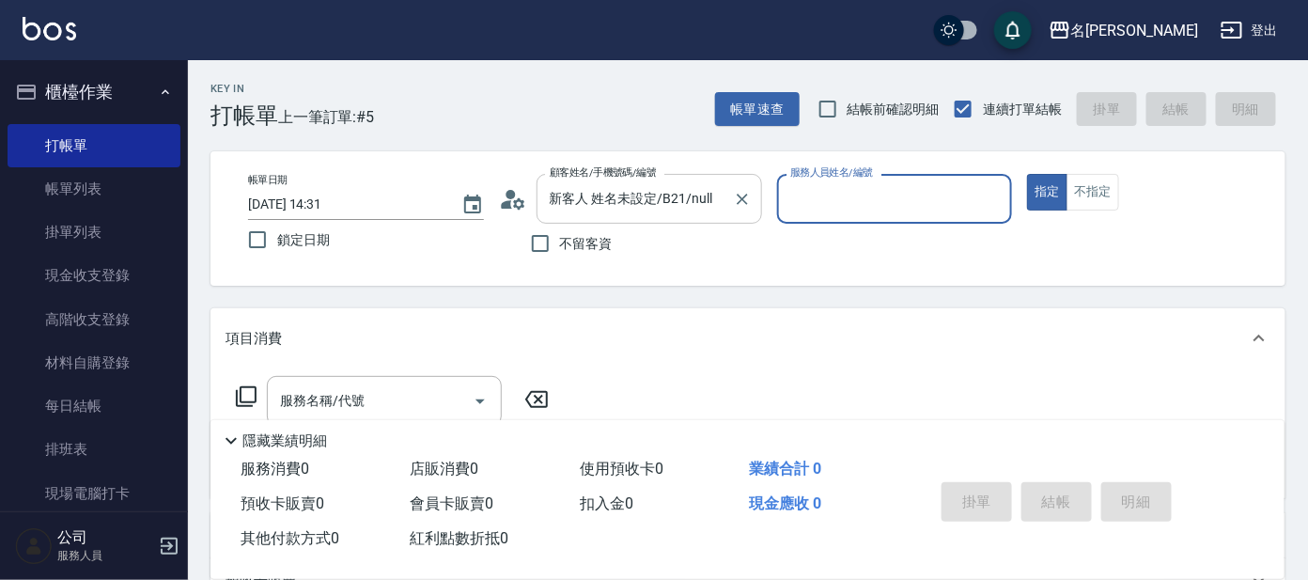
type input "番曉金/番曉金B414/B21"
type input "美君-2"
click at [411, 402] on input "服務名稱/代號" at bounding box center [370, 400] width 190 height 33
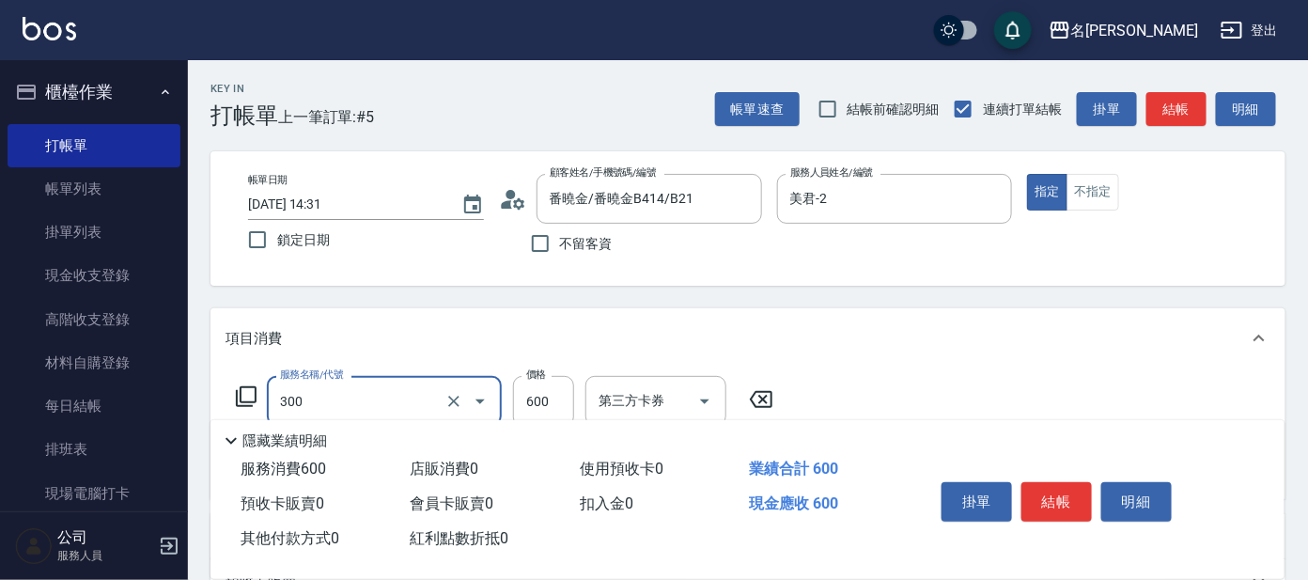
click at [398, 408] on input "300" at bounding box center [357, 400] width 165 height 33
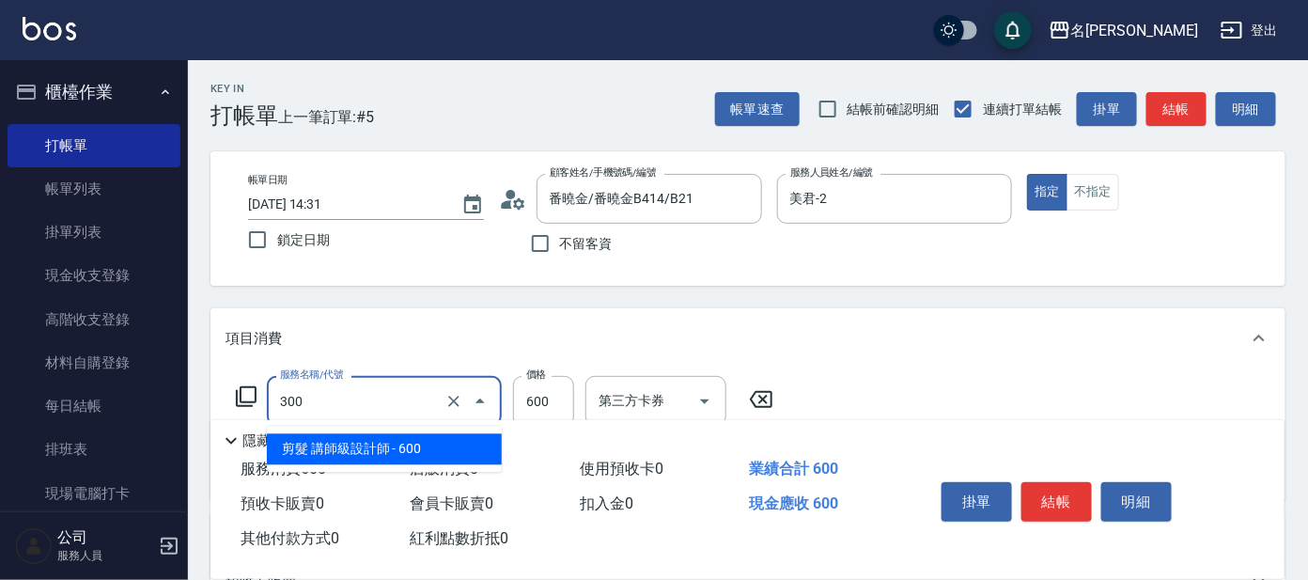
click at [392, 443] on span "剪髮 講師級設計師 - 600" at bounding box center [384, 449] width 235 height 31
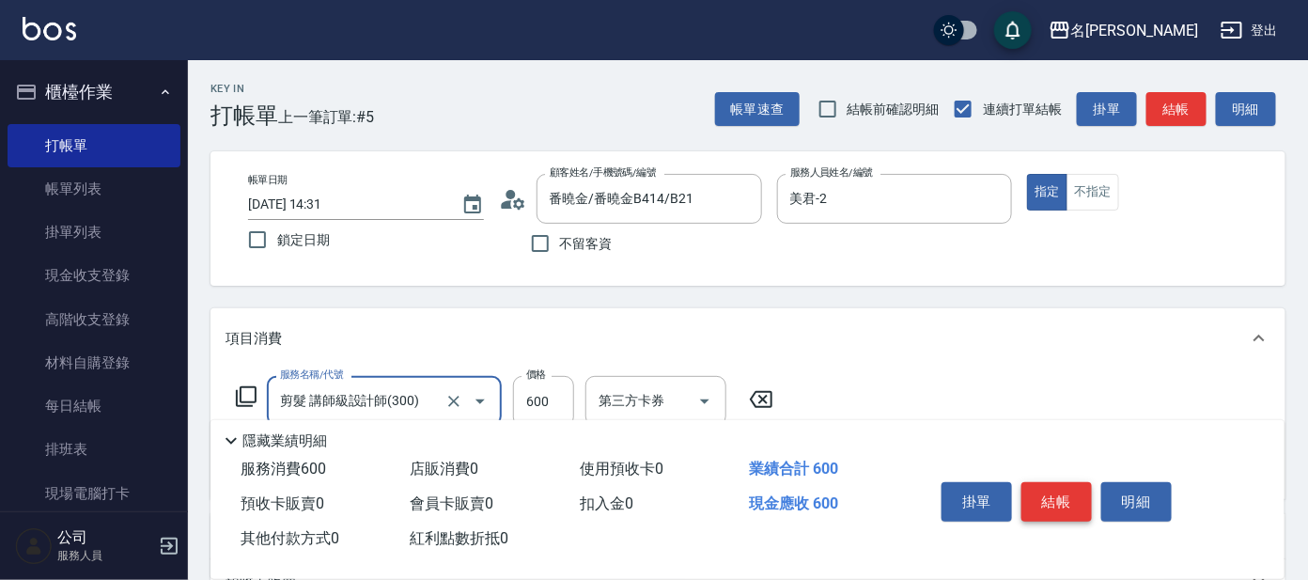
type input "剪髮 講師級設計師(300)"
click at [1080, 485] on button "結帳" at bounding box center [1056, 501] width 70 height 39
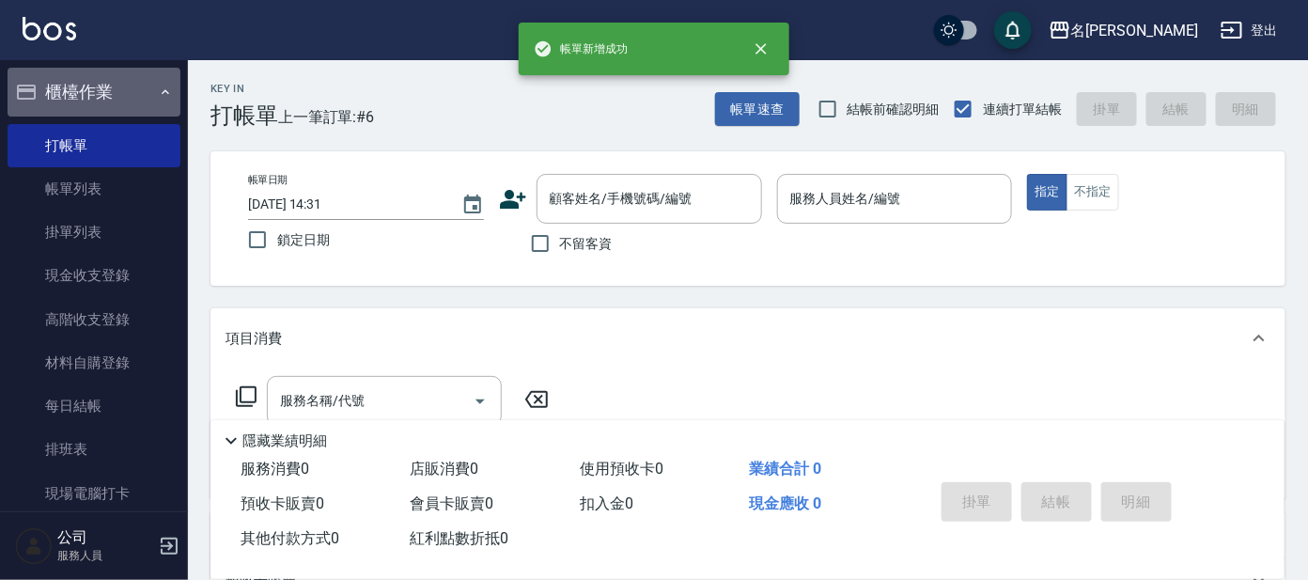
drag, startPoint x: 135, startPoint y: 84, endPoint x: 120, endPoint y: 114, distance: 33.6
click at [134, 84] on button "櫃檯作業" at bounding box center [94, 92] width 173 height 49
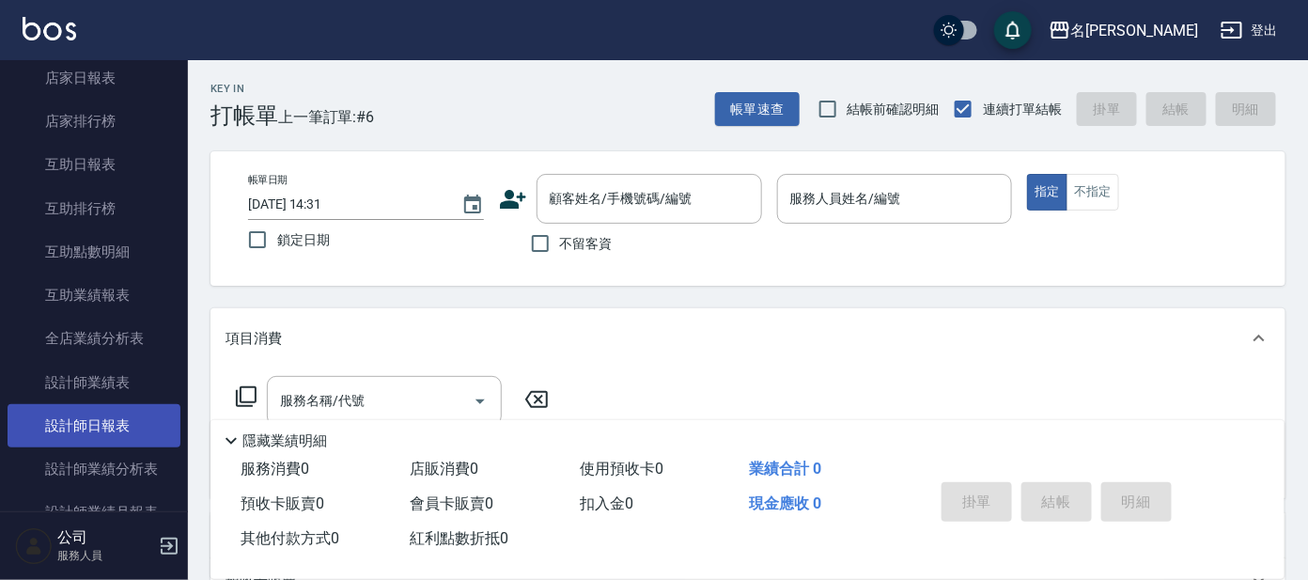
scroll to position [351, 0]
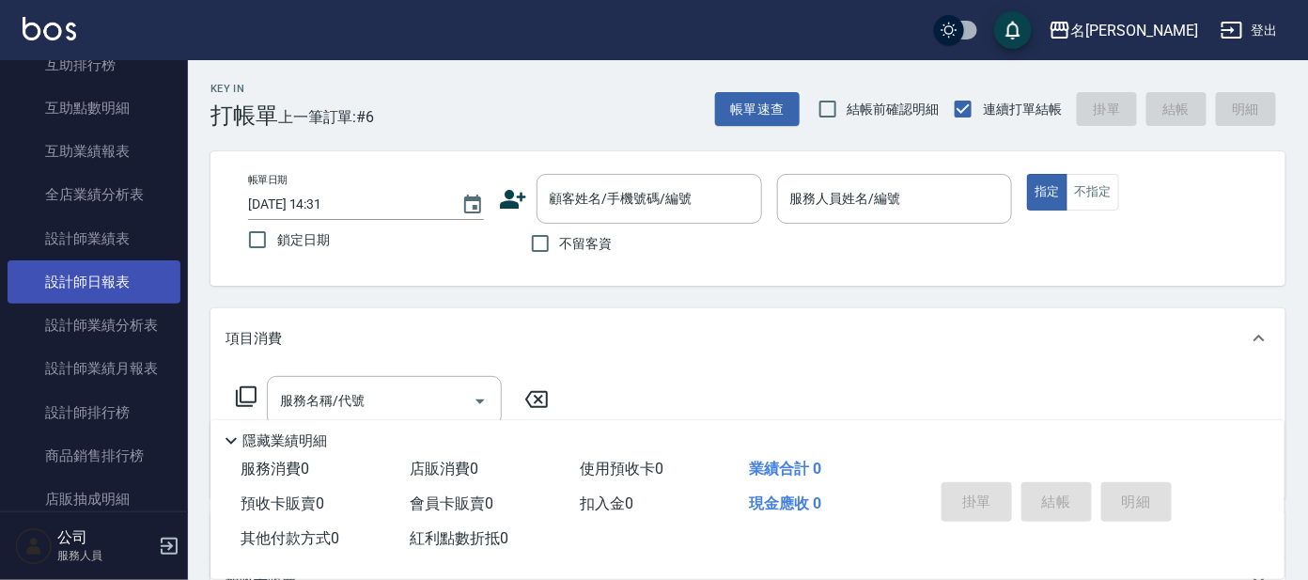
click at [99, 280] on link "設計師日報表" at bounding box center [94, 281] width 173 height 43
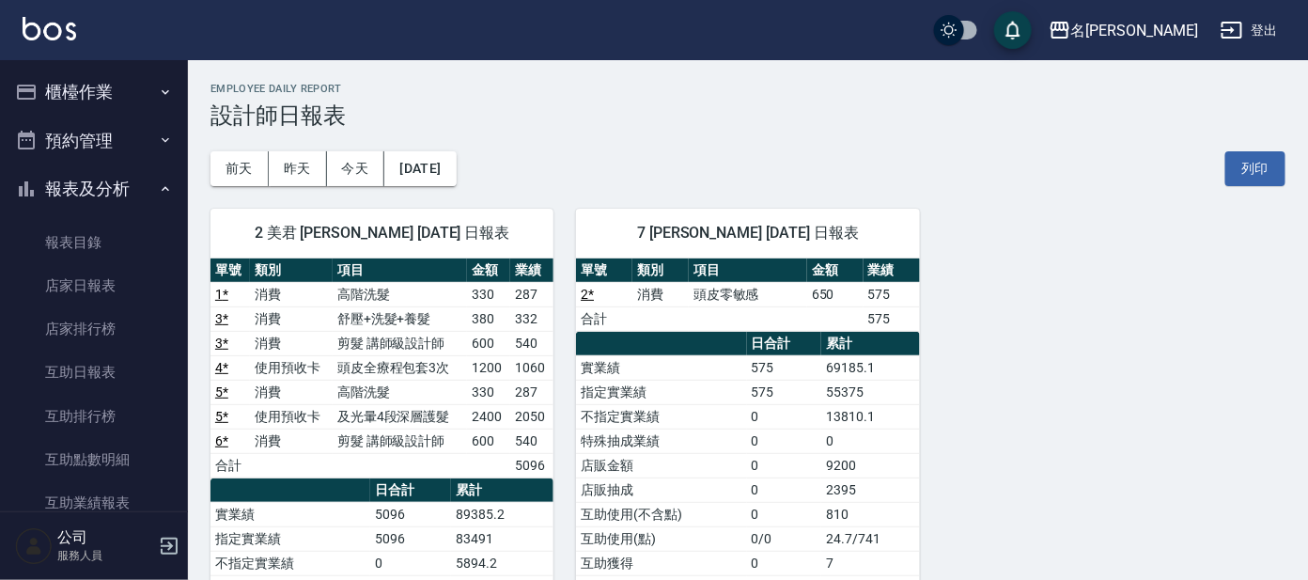
click at [91, 71] on button "櫃檯作業" at bounding box center [94, 92] width 173 height 49
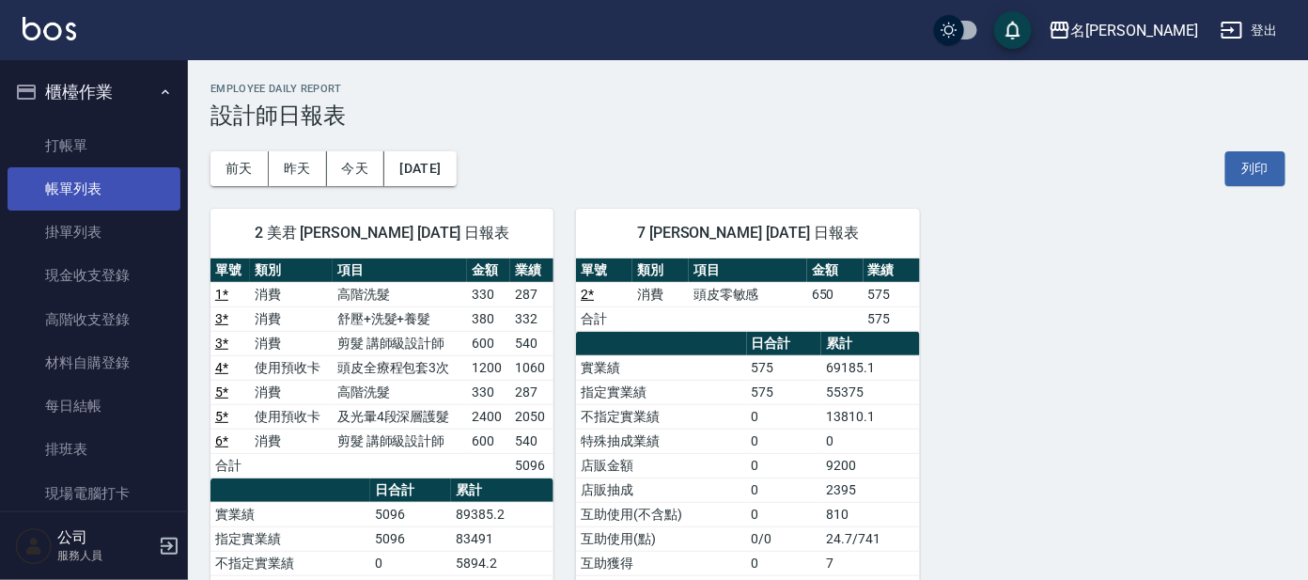
click at [76, 167] on link "帳單列表" at bounding box center [94, 188] width 173 height 43
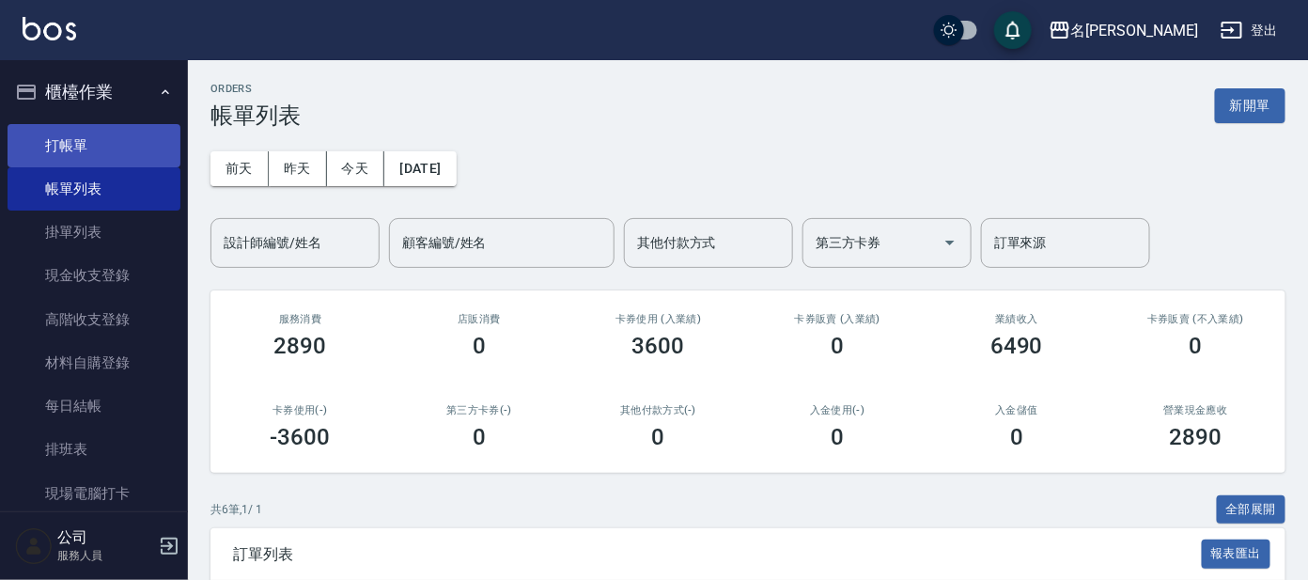
click at [103, 148] on link "打帳單" at bounding box center [94, 145] width 173 height 43
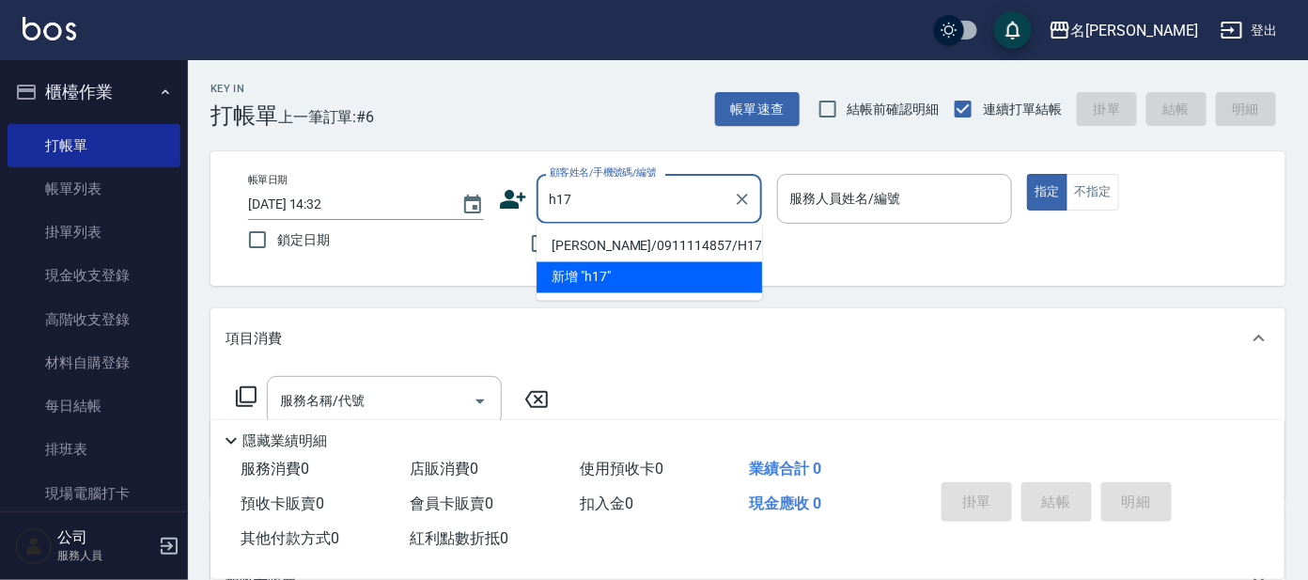
click at [629, 241] on li "[PERSON_NAME]/0911114857/H17" at bounding box center [648, 246] width 225 height 31
type input "[PERSON_NAME]/0911114857/H17"
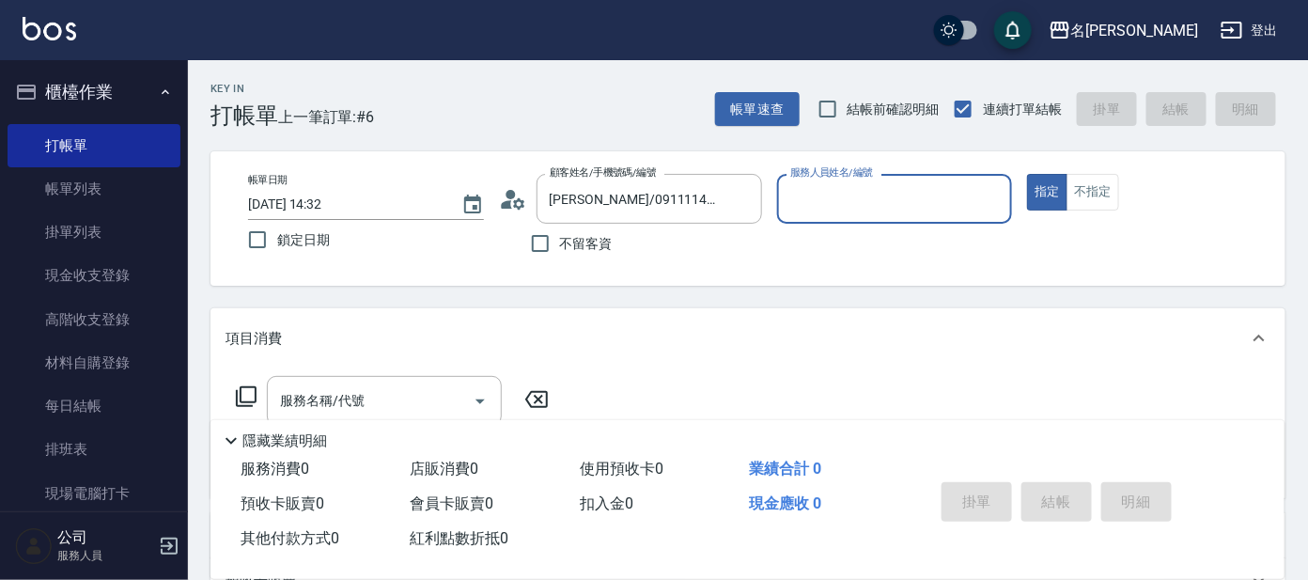
type input "亞璇-8"
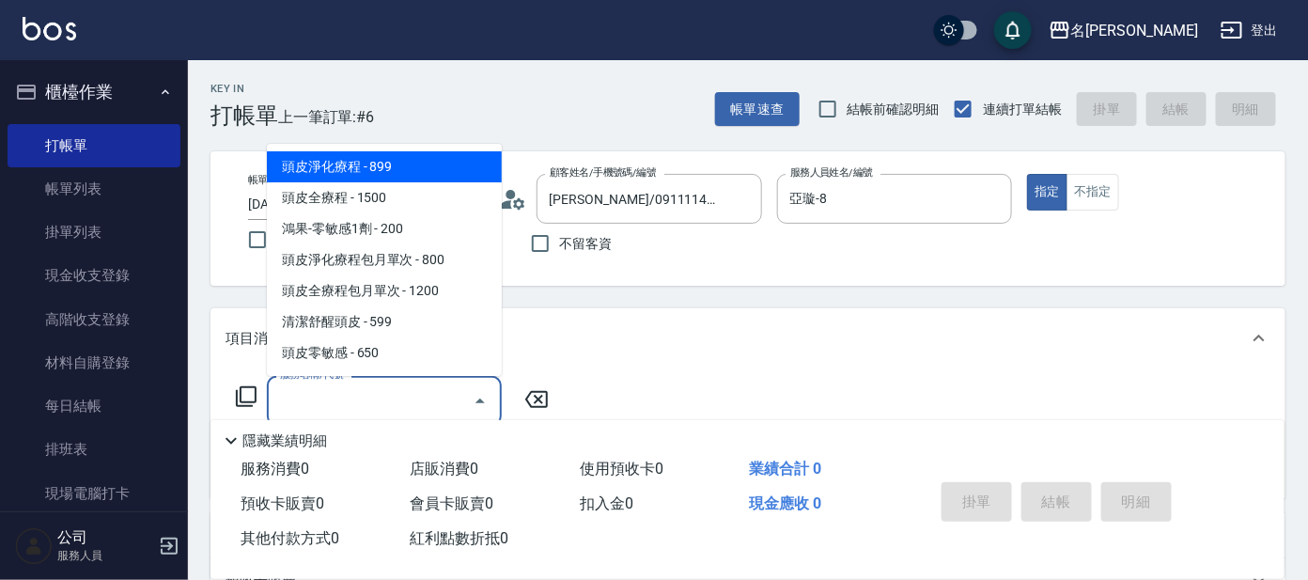
click at [378, 397] on input "服務名稱/代號" at bounding box center [370, 400] width 190 height 33
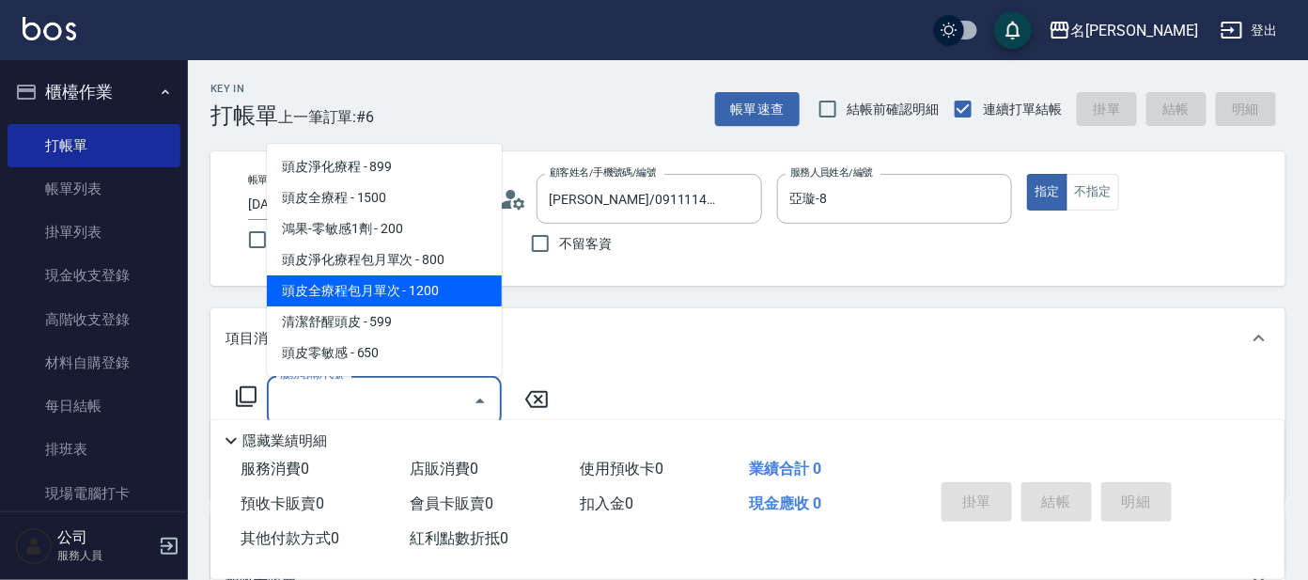
click at [402, 305] on span "頭皮全療程包月單次 - 1200" at bounding box center [384, 290] width 235 height 31
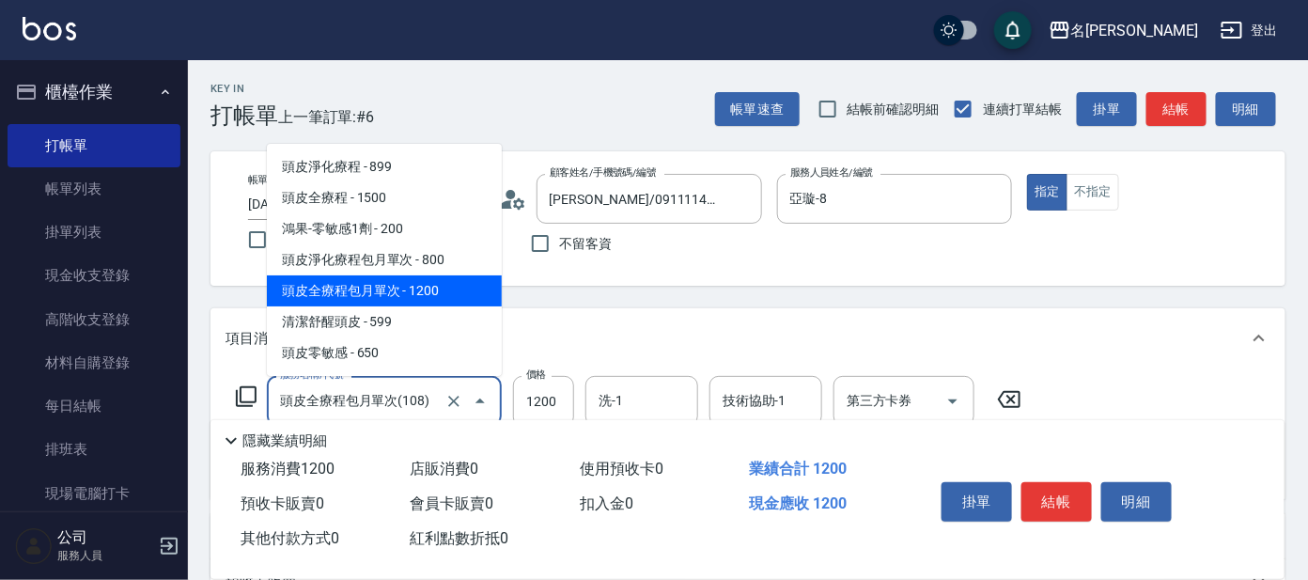
click at [382, 398] on input "頭皮全療程包月單次(108)" at bounding box center [357, 400] width 165 height 33
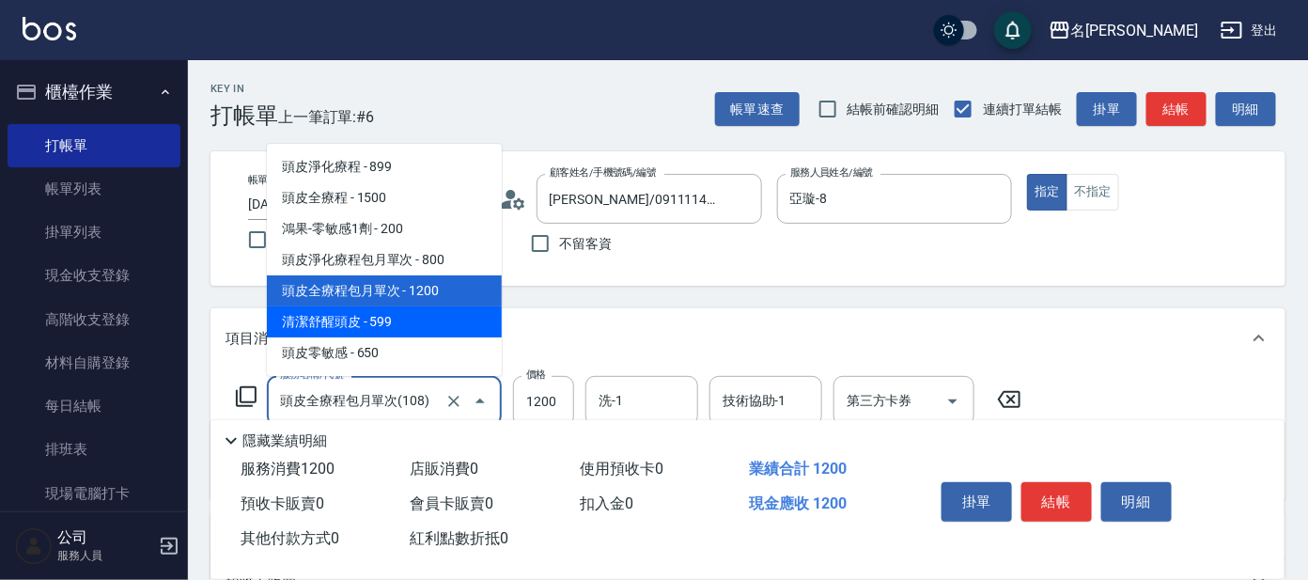
drag, startPoint x: 407, startPoint y: 325, endPoint x: 437, endPoint y: 372, distance: 55.8
click at [408, 325] on span "清潔舒醒頭皮 - 599" at bounding box center [384, 321] width 235 height 31
type input "清潔舒醒頭皮(110)"
type input "599"
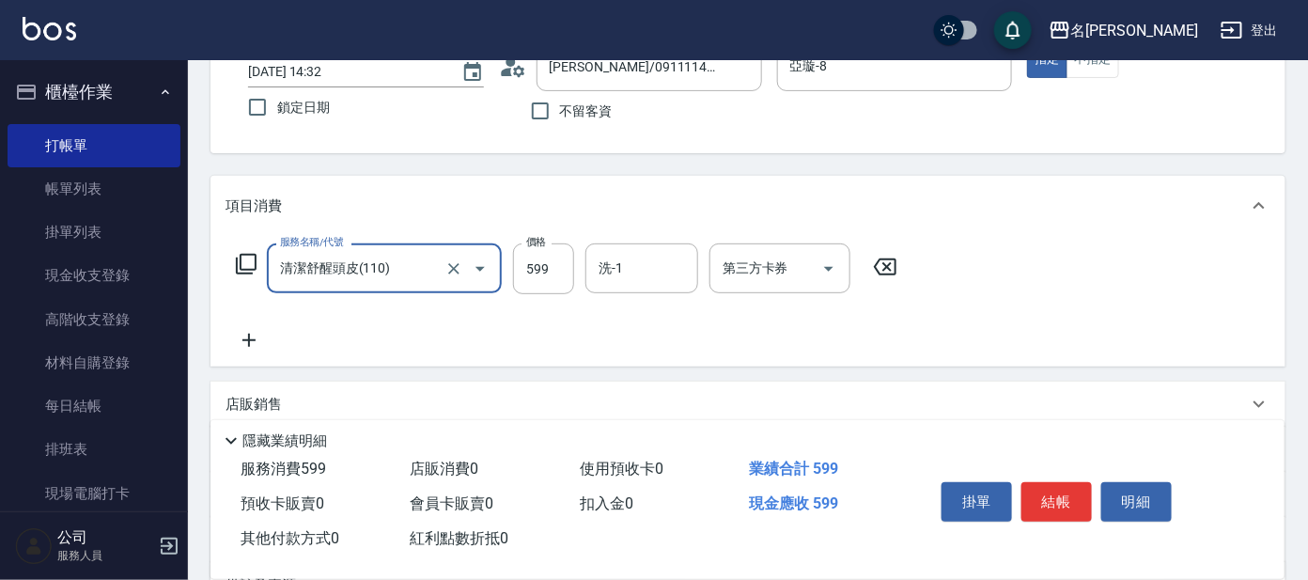
scroll to position [234, 0]
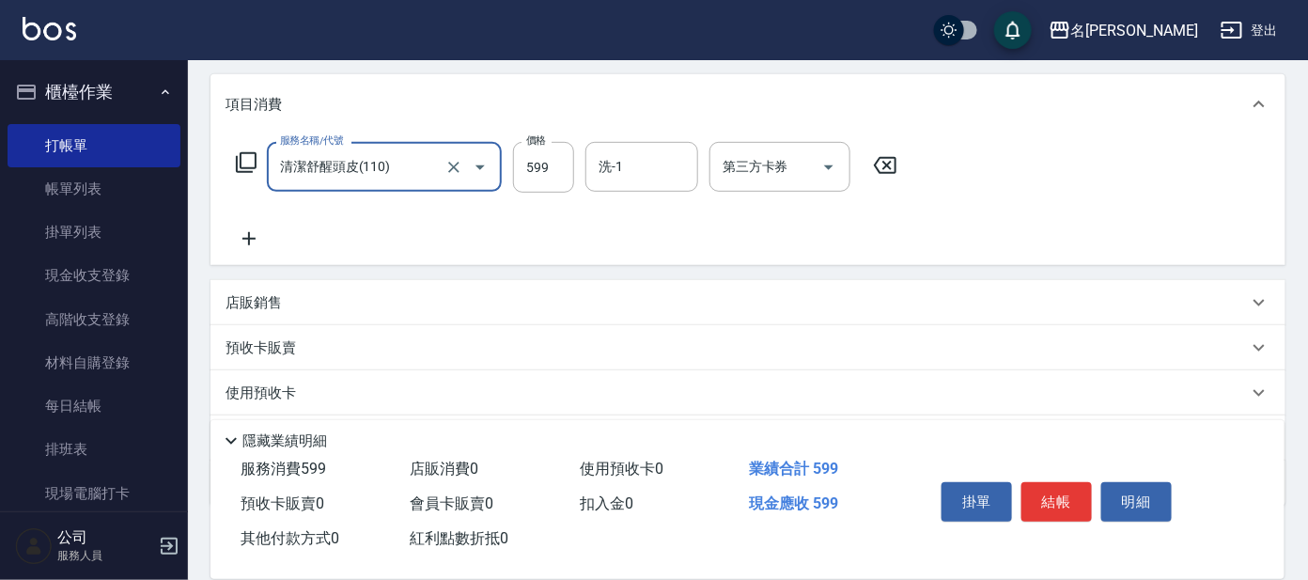
click at [245, 240] on icon at bounding box center [248, 238] width 47 height 23
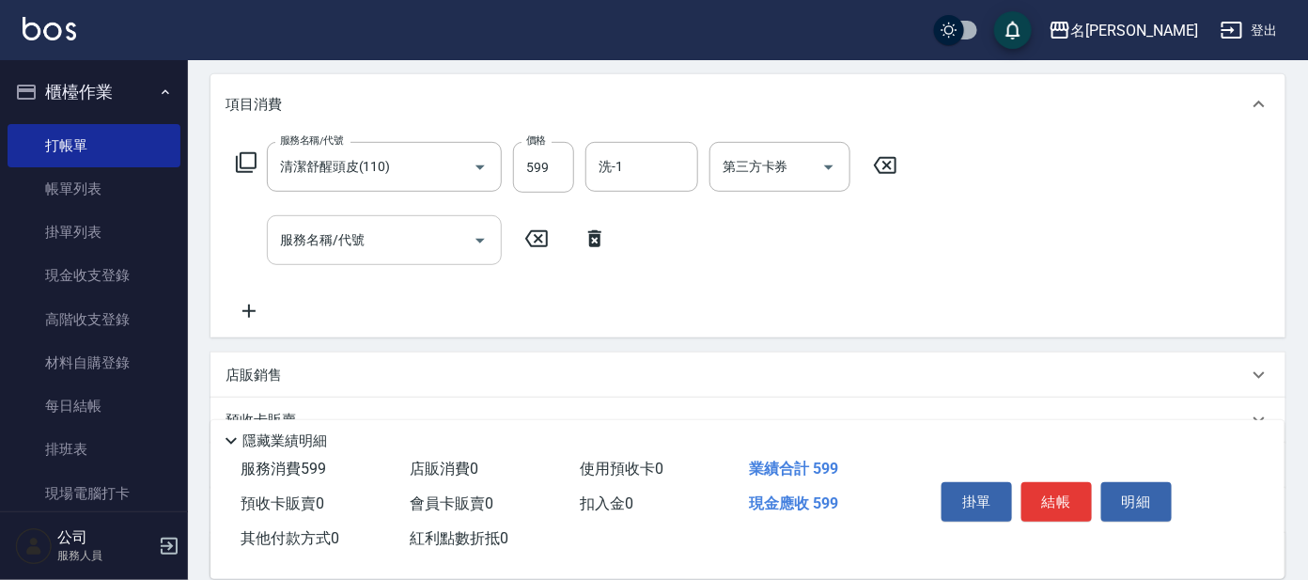
drag, startPoint x: 345, startPoint y: 271, endPoint x: 364, endPoint y: 255, distance: 24.7
click at [350, 271] on div "服務名稱/代號 清潔舒醒頭皮(110) 服務名稱/代號 價格 599 價格 洗-1 洗-1 第三方卡券 第三方卡券 服務名稱/代號 服務名稱/代號" at bounding box center [566, 232] width 683 height 180
click at [369, 250] on input "服務名稱/代號" at bounding box center [370, 240] width 190 height 33
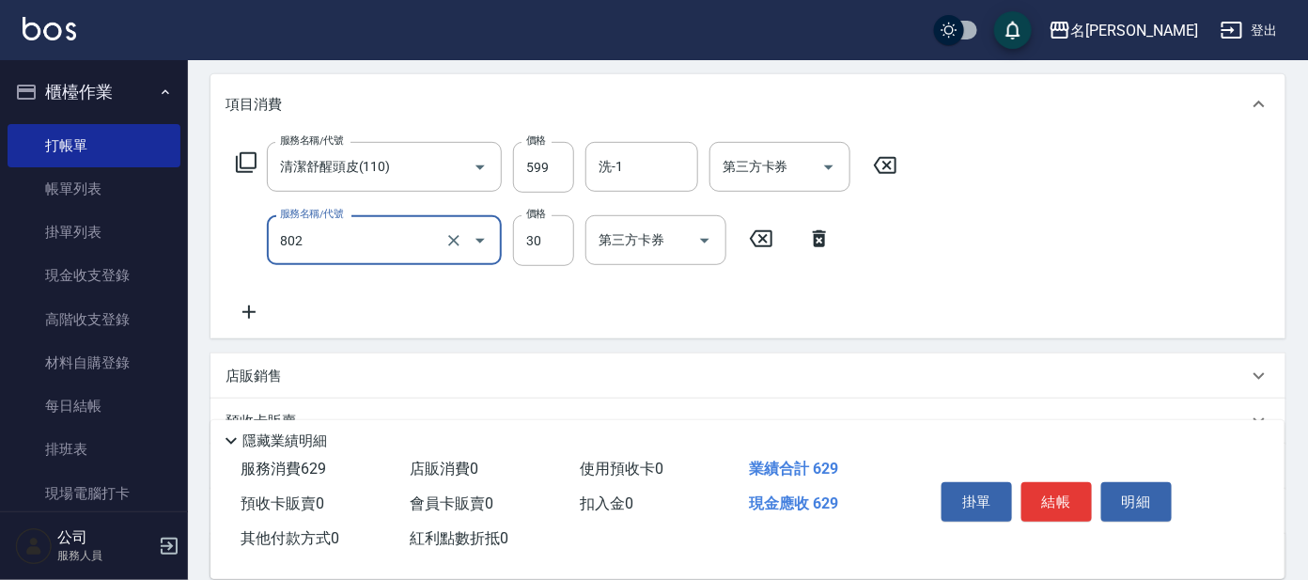
type input "潤絲(802)"
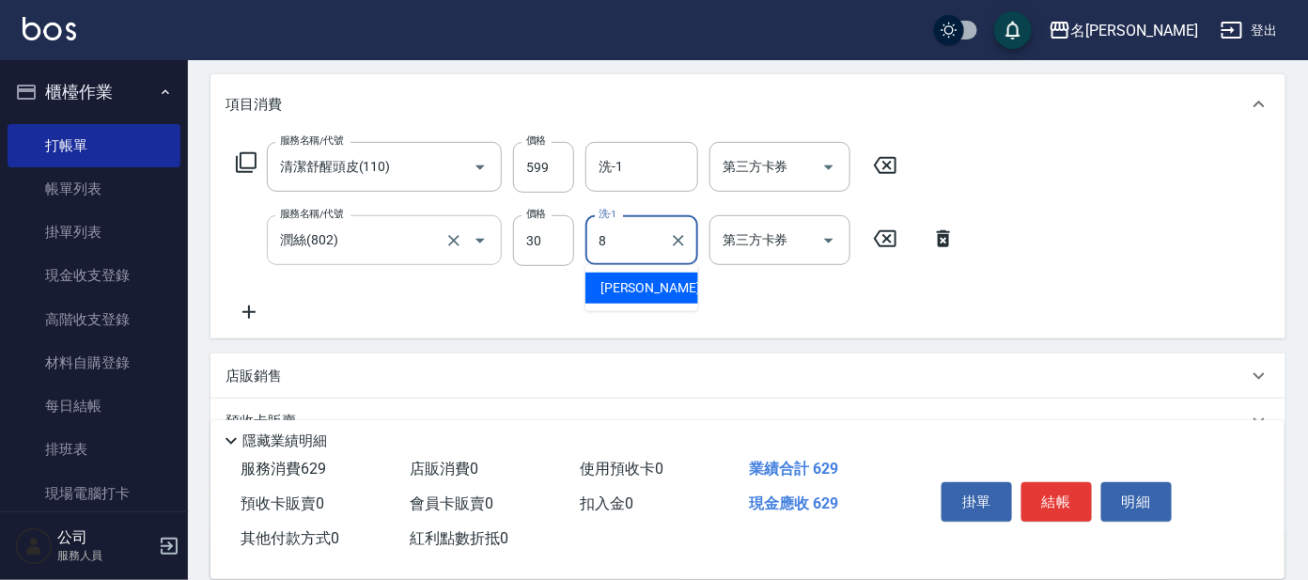
type input "亞璇-8"
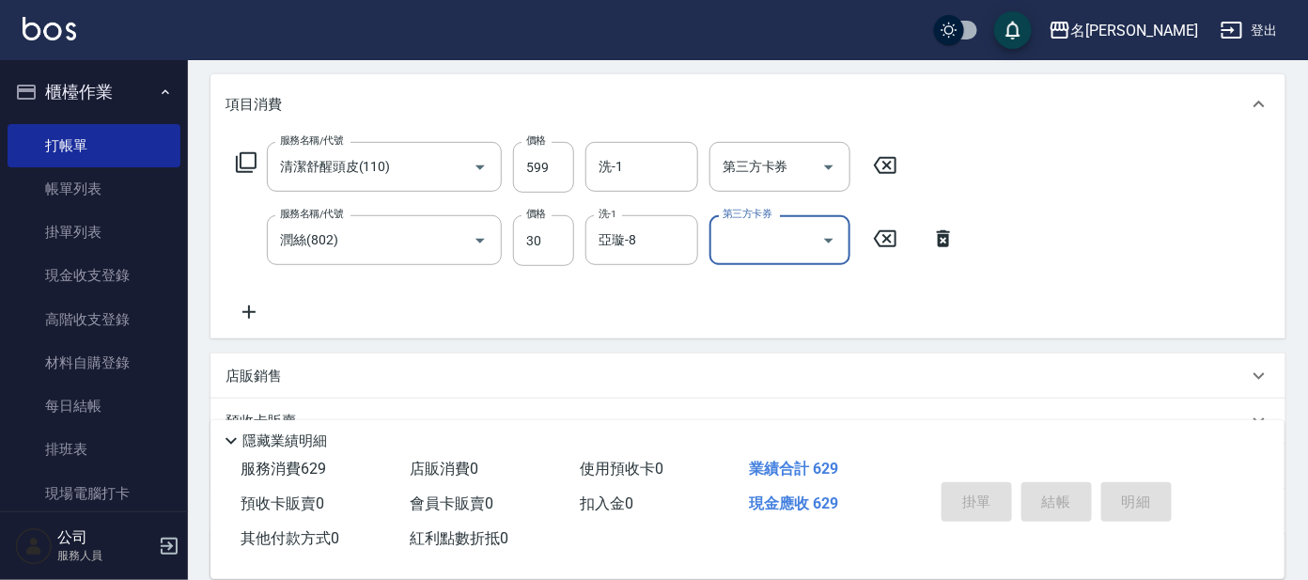
type input "[DATE] 14:46"
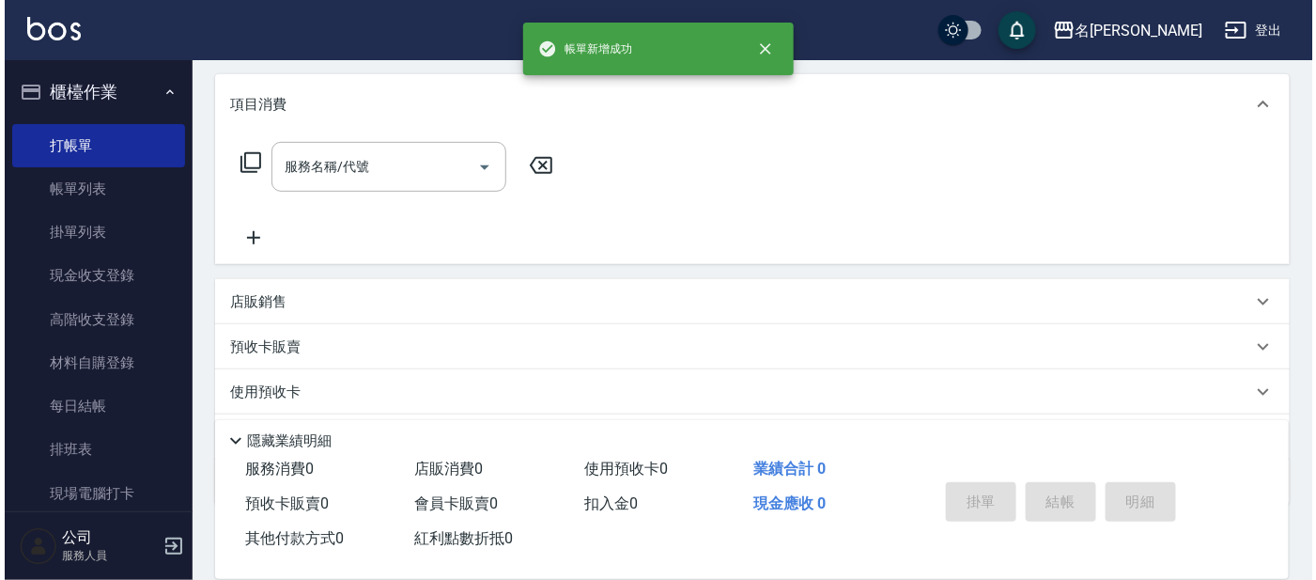
scroll to position [0, 0]
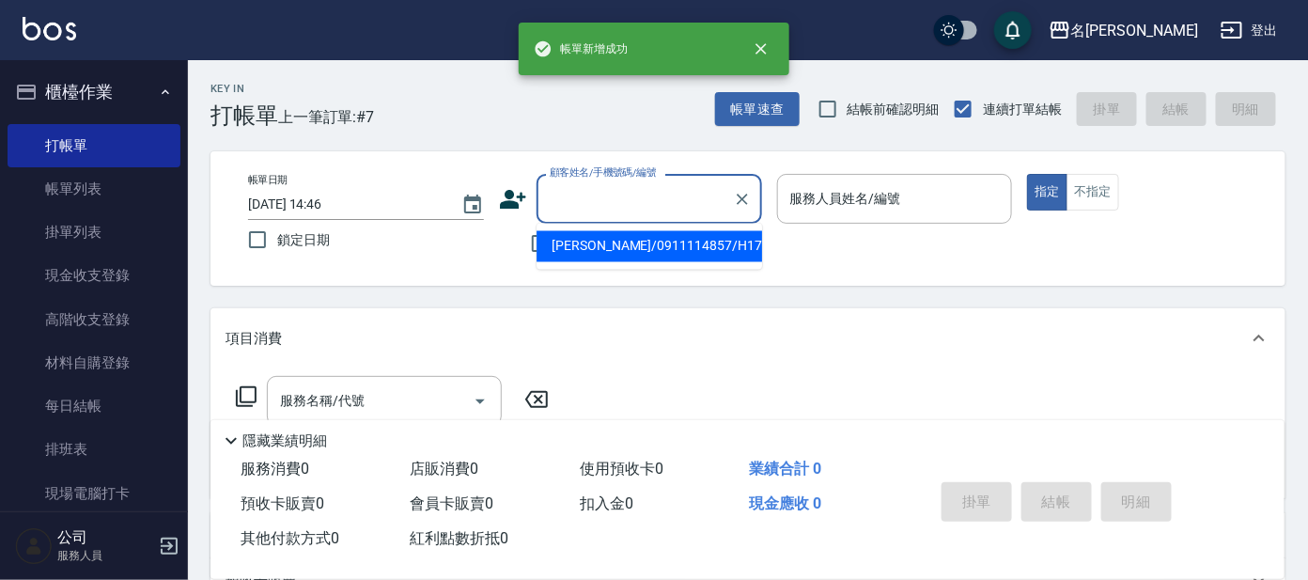
drag, startPoint x: 680, startPoint y: 182, endPoint x: 639, endPoint y: 219, distance: 55.2
click at [678, 183] on input "顧客姓名/手機號碼/編號" at bounding box center [635, 198] width 180 height 33
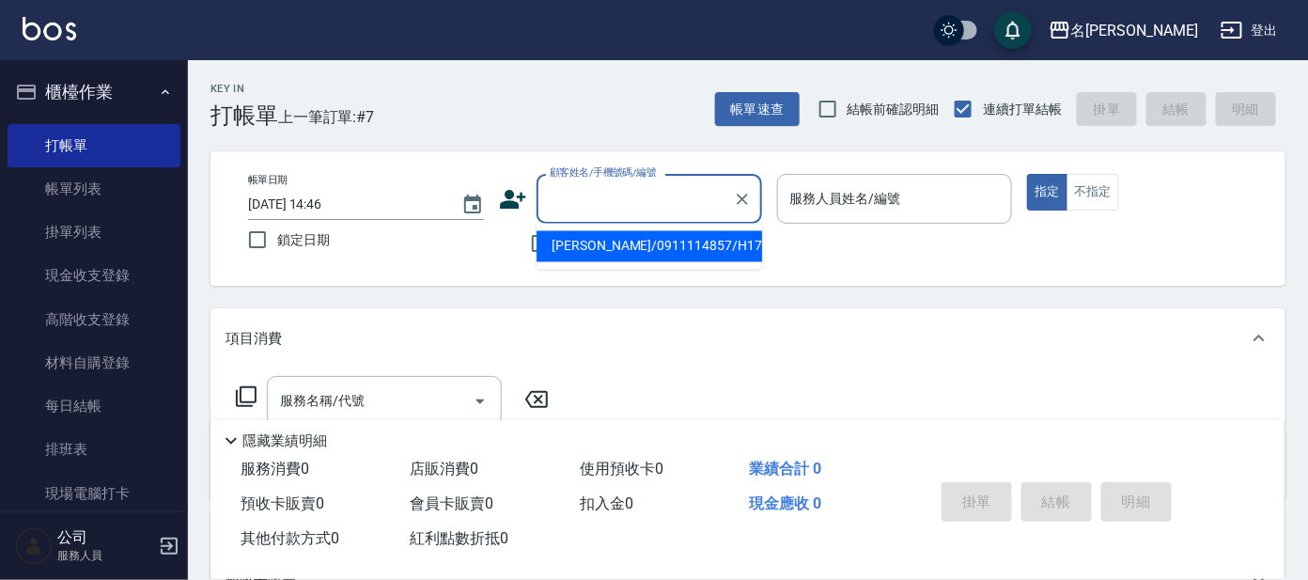
drag, startPoint x: 614, startPoint y: 239, endPoint x: 820, endPoint y: 220, distance: 206.6
click at [614, 240] on li "[PERSON_NAME]/0911114857/H17" at bounding box center [648, 246] width 225 height 31
type input "[PERSON_NAME]/0911114857/H17"
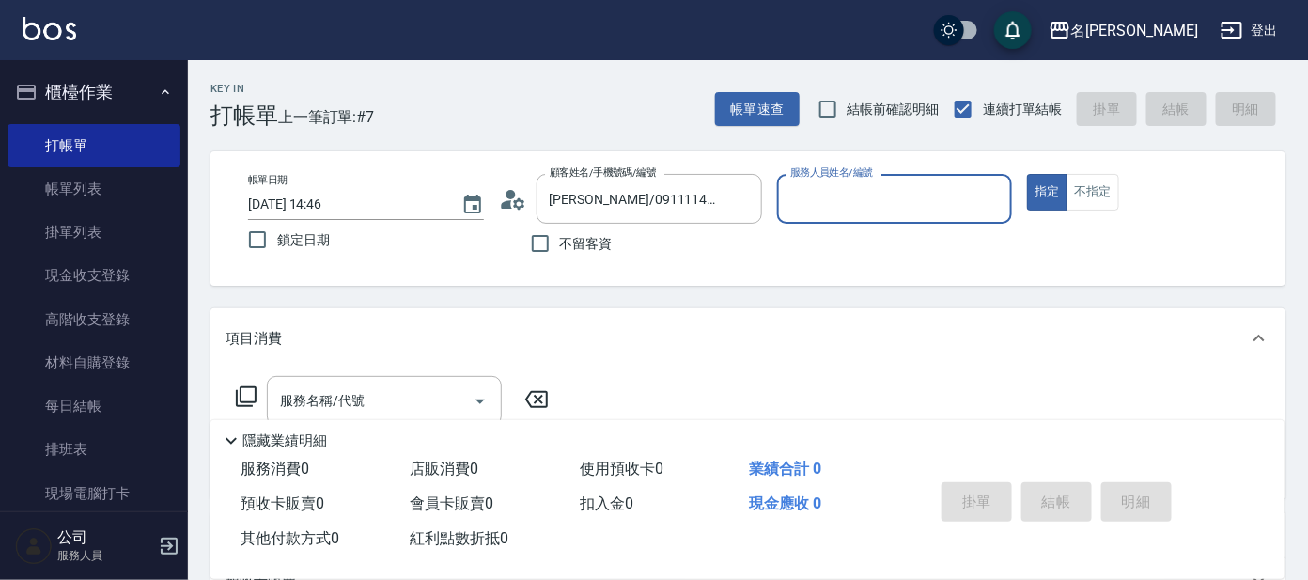
type input "亞璇-8"
click at [380, 376] on div "服務名稱/代號" at bounding box center [384, 401] width 235 height 50
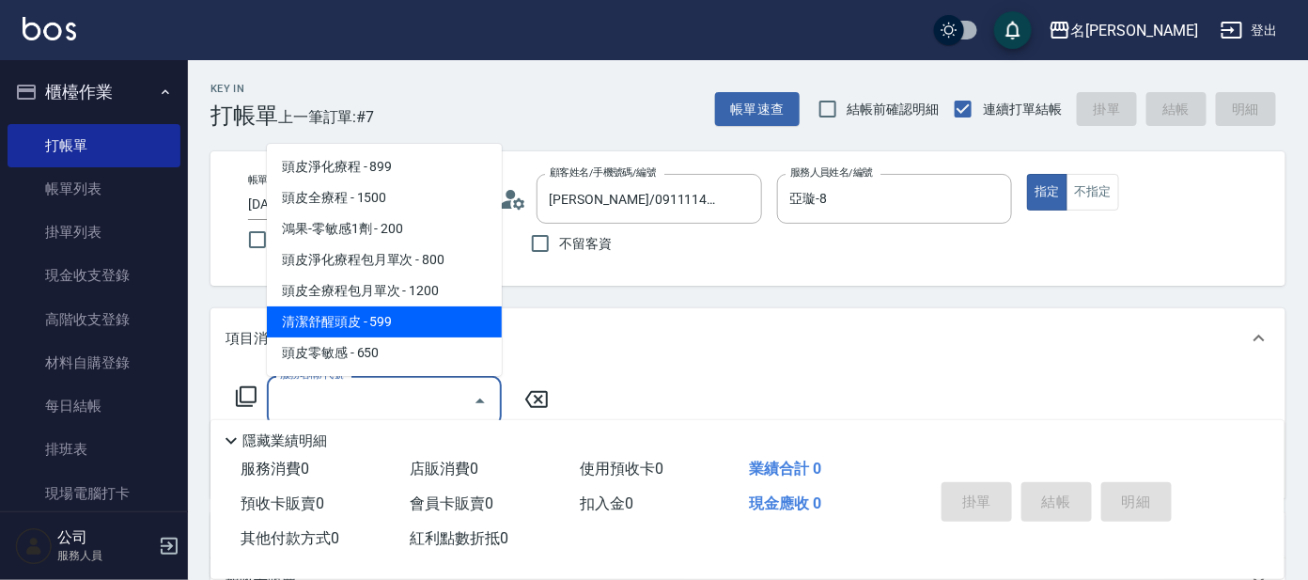
click at [399, 317] on span "清潔舒醒頭皮 - 599" at bounding box center [384, 321] width 235 height 31
type input "清潔舒醒頭皮(110)"
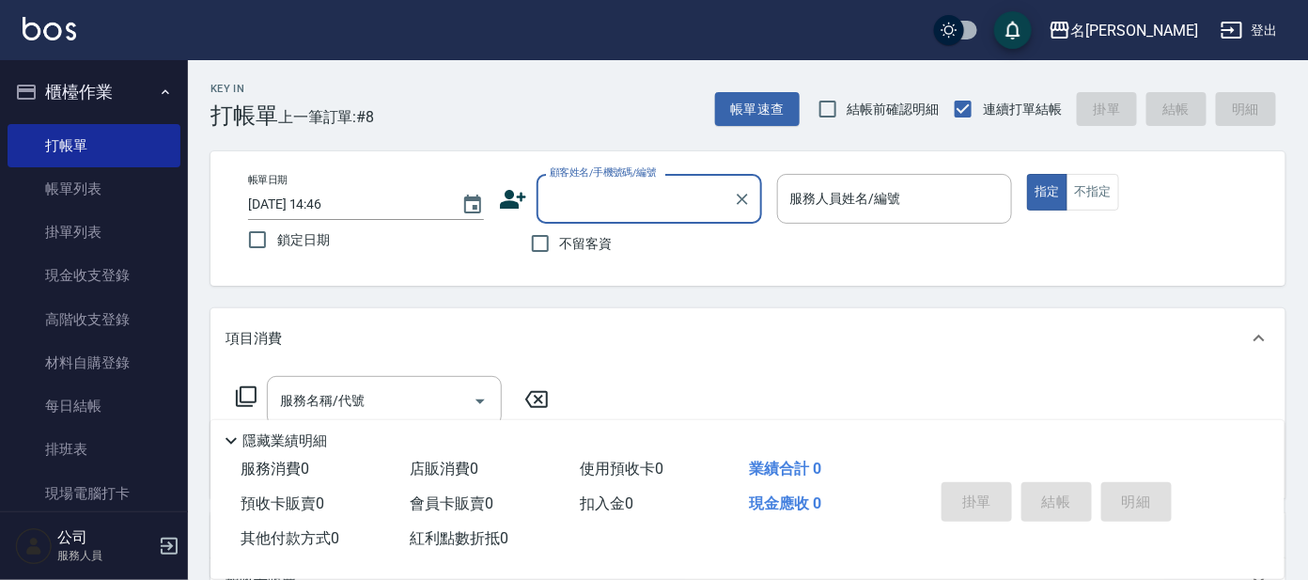
click at [570, 173] on label "顧客姓名/手機號碼/編號" at bounding box center [603, 172] width 107 height 14
click at [570, 182] on input "顧客姓名/手機號碼/編號" at bounding box center [635, 198] width 180 height 33
click at [582, 195] on input "顧客姓名/手機號碼/編號" at bounding box center [635, 198] width 180 height 33
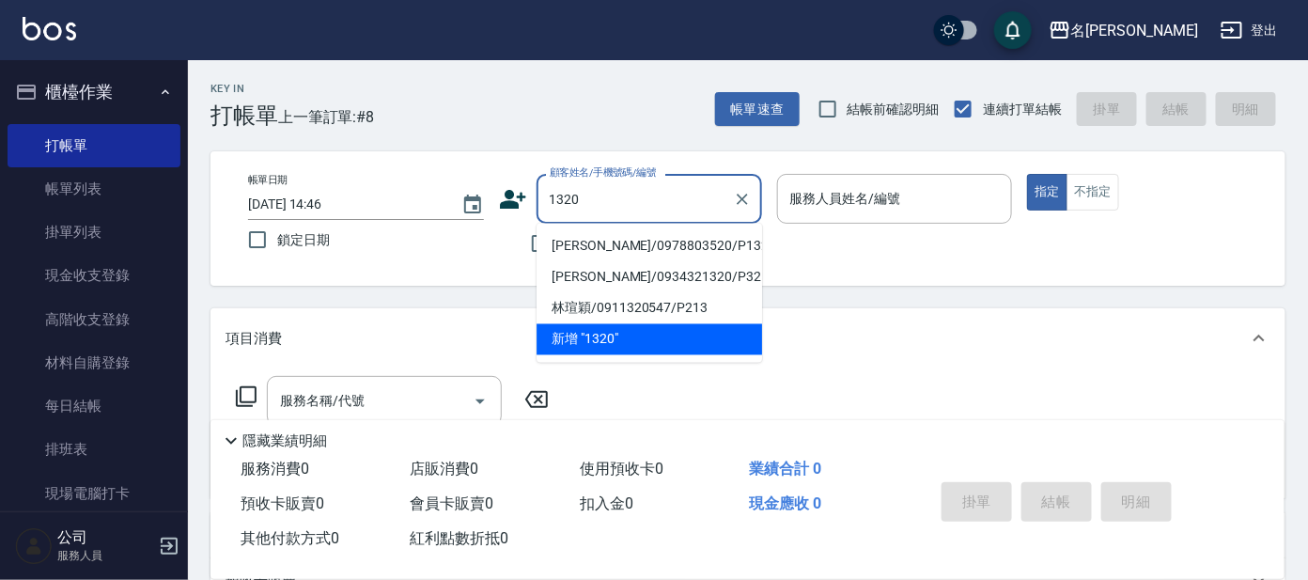
click at [565, 239] on li "[PERSON_NAME]/0978803520/P1320" at bounding box center [648, 246] width 225 height 31
type input "[PERSON_NAME]/0978803520/P1320"
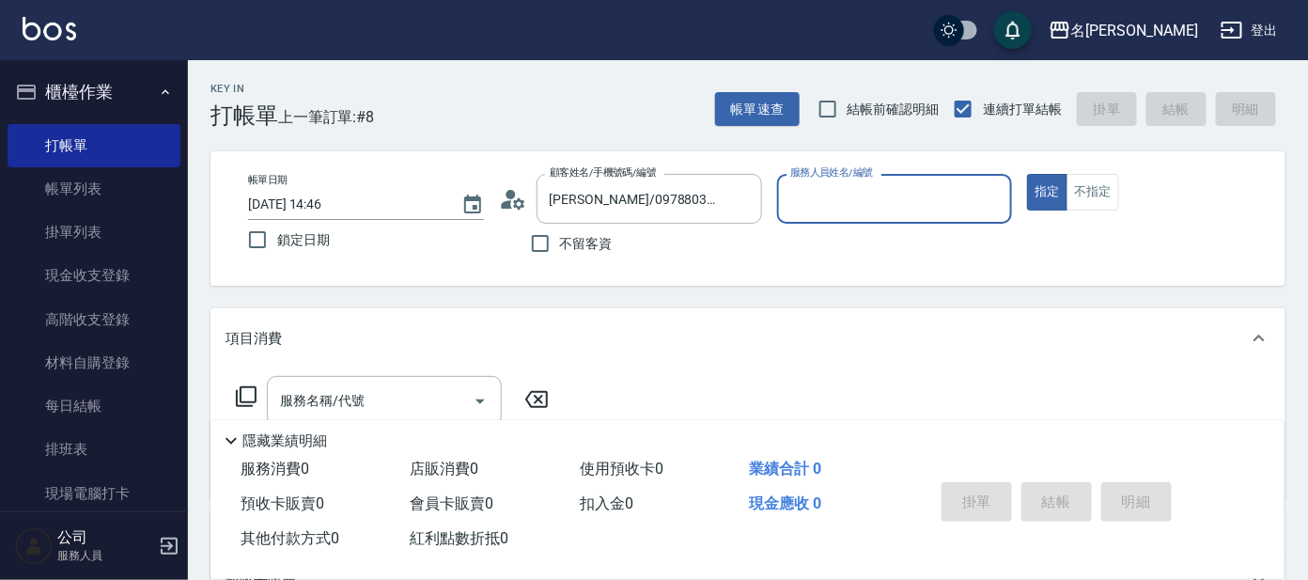
click at [513, 190] on icon at bounding box center [513, 199] width 28 height 28
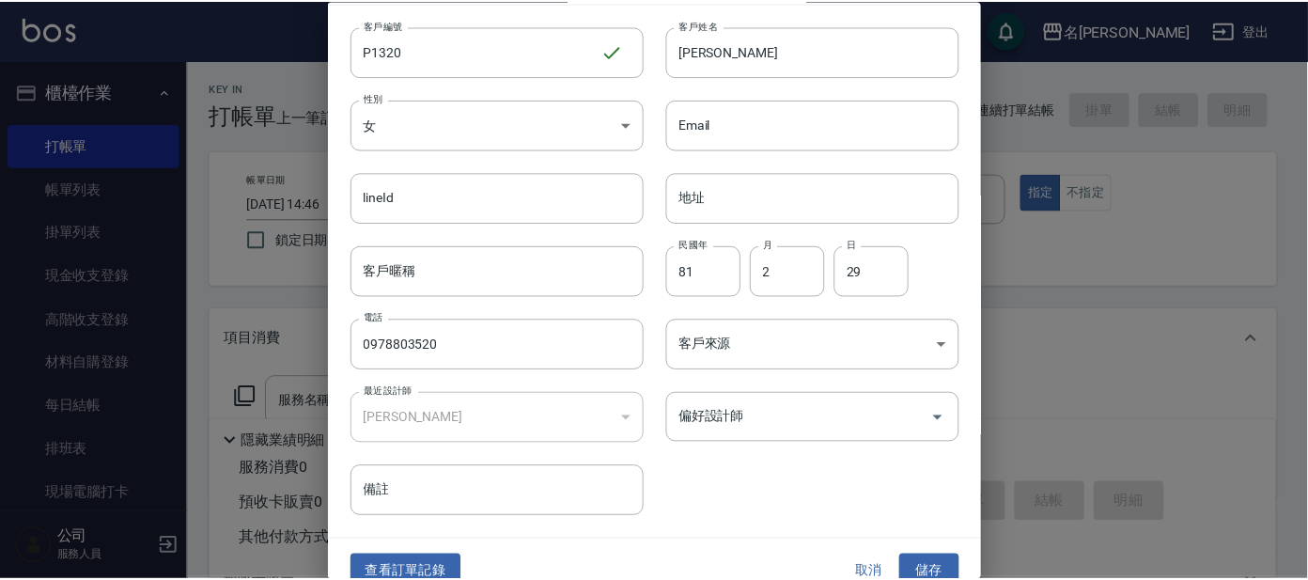
scroll to position [70, 0]
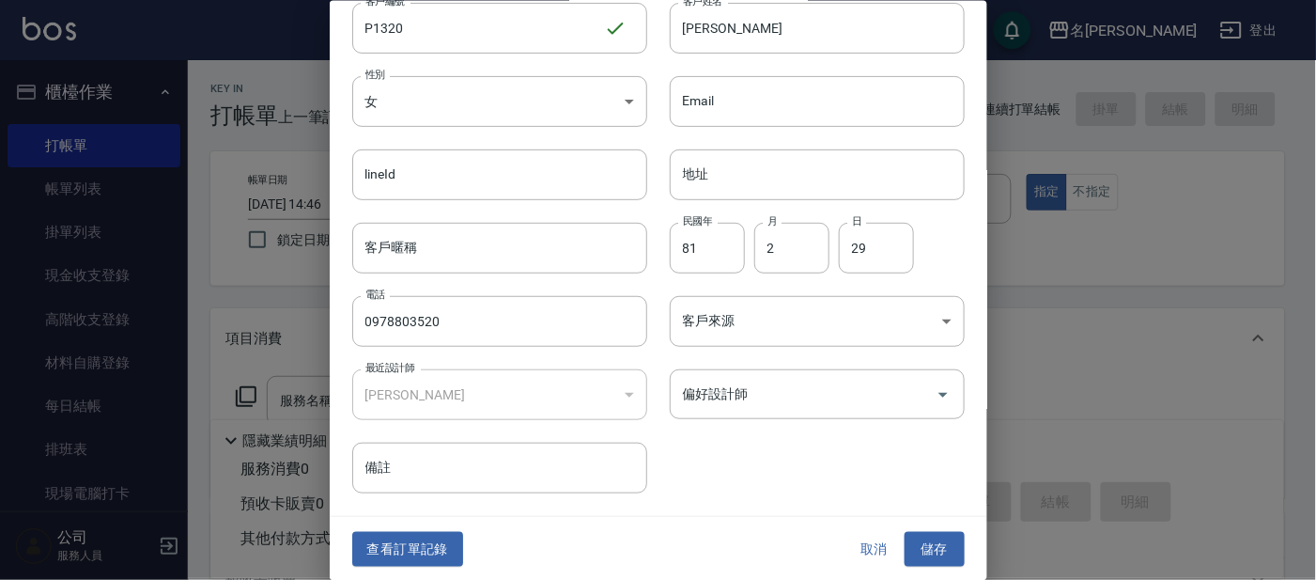
drag, startPoint x: 429, startPoint y: 557, endPoint x: 411, endPoint y: 547, distance: 21.4
click at [427, 557] on button "查看訂單記錄" at bounding box center [407, 549] width 111 height 35
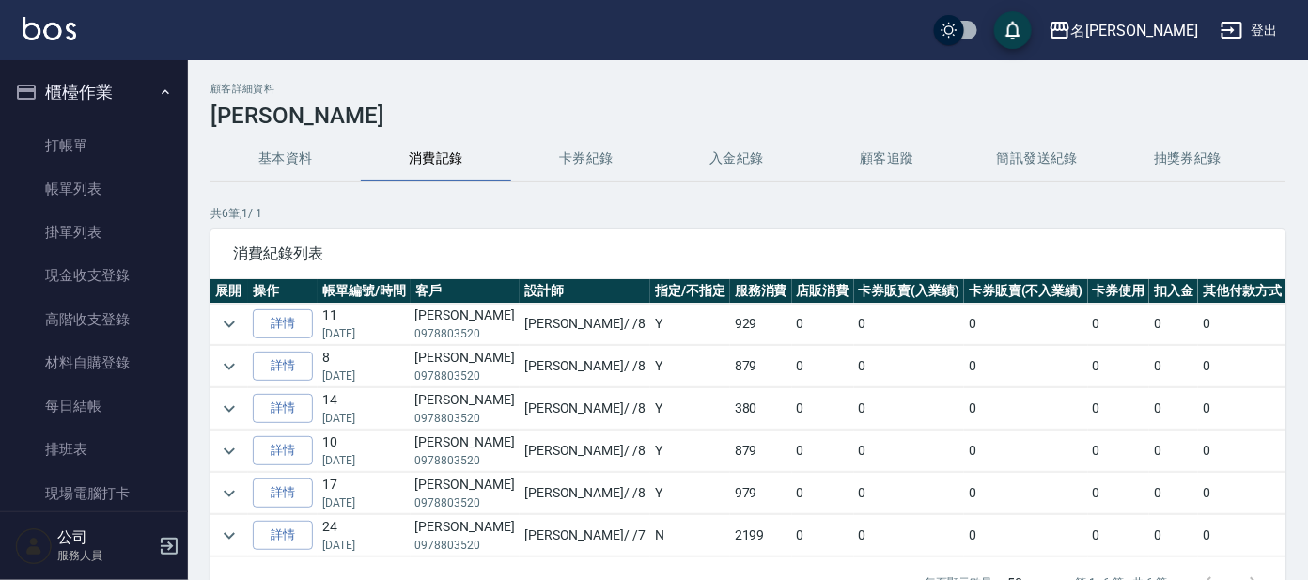
click at [32, 120] on ul "打帳單 帳單列表 掛單列表 現金收支登錄 高階收支登錄 材料自購登錄 每日結帳 排班表 現場電腦打卡" at bounding box center [94, 320] width 173 height 406
click at [36, 133] on link "打帳單" at bounding box center [94, 145] width 173 height 43
